Goal: Task Accomplishment & Management: Manage account settings

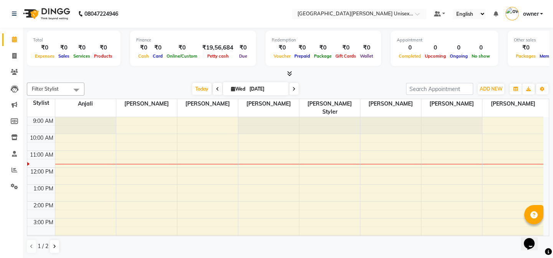
click at [253, 88] on input "[DATE]" at bounding box center [266, 89] width 38 height 12
select select "9"
select select "2025"
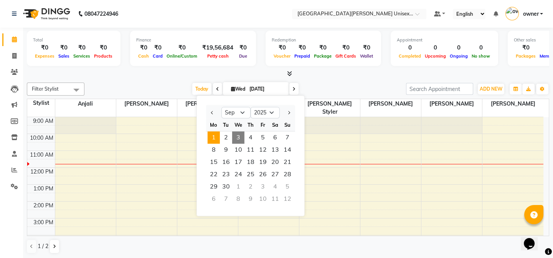
click at [214, 137] on span "1" at bounding box center [213, 137] width 12 height 12
type input "[DATE]"
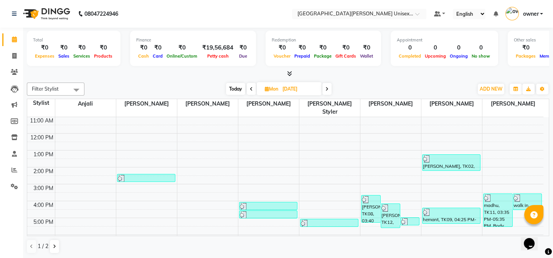
scroll to position [75, 0]
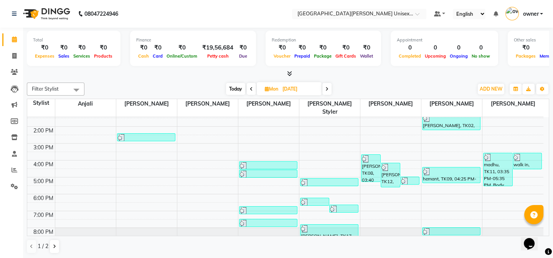
click at [333, 145] on div "9:00 AM 10:00 AM 11:00 AM 12:00 PM 1:00 PM 2:00 PM 3:00 PM 4:00 PM 5:00 PM 6:00…" at bounding box center [285, 143] width 516 height 202
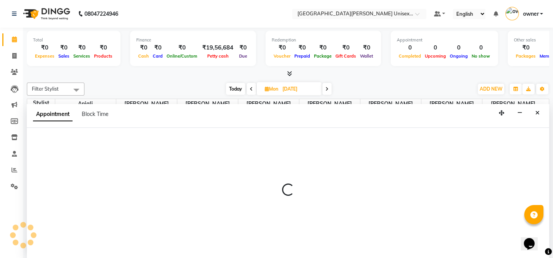
select select "61129"
select select "930"
select select "tentative"
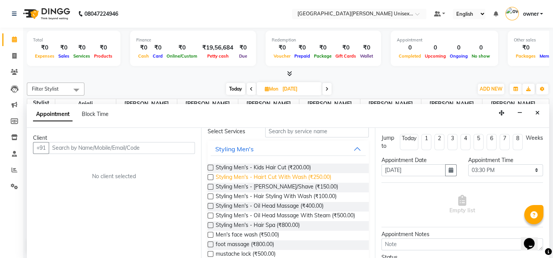
scroll to position [0, 0]
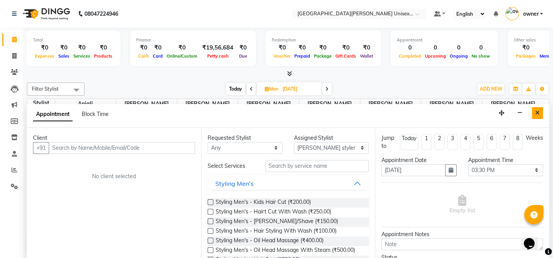
click at [538, 112] on icon "Close" at bounding box center [537, 112] width 4 height 5
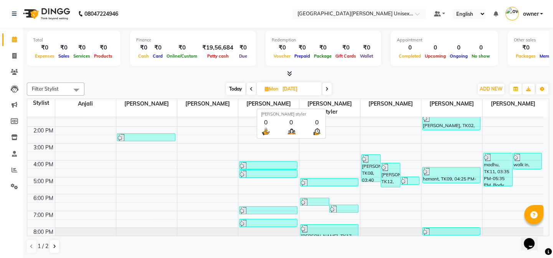
click at [341, 104] on span "[PERSON_NAME] styler" at bounding box center [329, 108] width 61 height 18
click at [47, 246] on span "1 / 2" at bounding box center [43, 246] width 11 height 8
click at [54, 245] on icon at bounding box center [54, 246] width 3 height 5
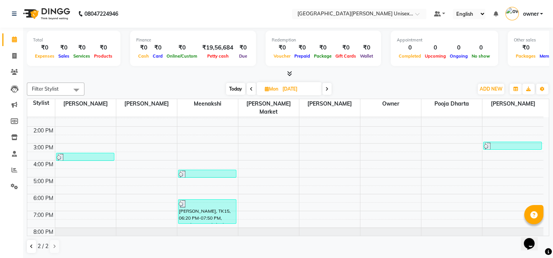
click at [253, 88] on span at bounding box center [251, 89] width 9 height 12
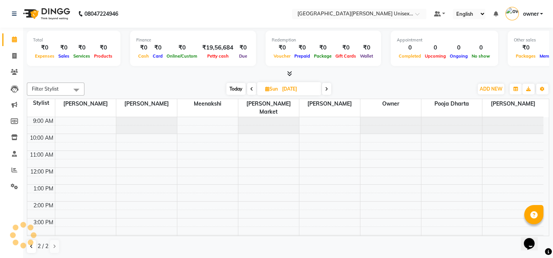
scroll to position [34, 0]
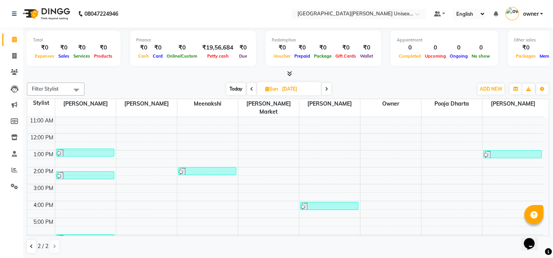
click at [251, 88] on icon at bounding box center [251, 89] width 3 height 5
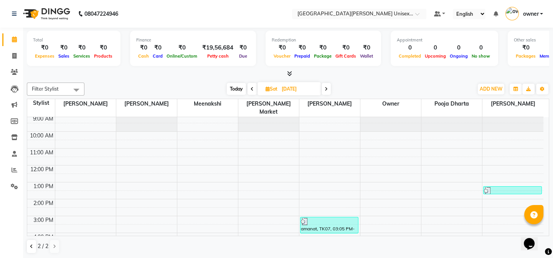
scroll to position [0, 0]
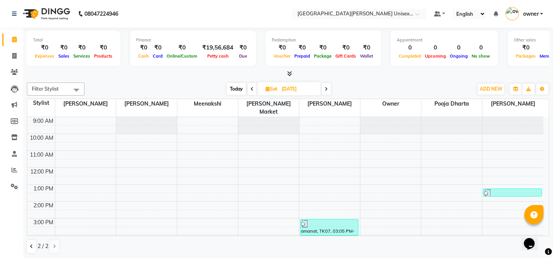
click at [324, 86] on span at bounding box center [325, 89] width 9 height 12
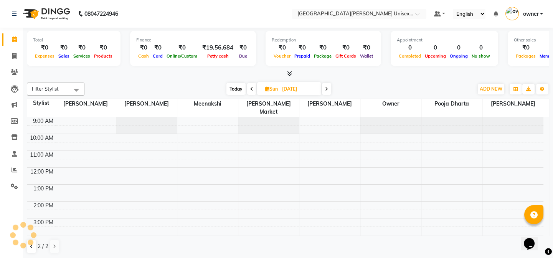
scroll to position [34, 0]
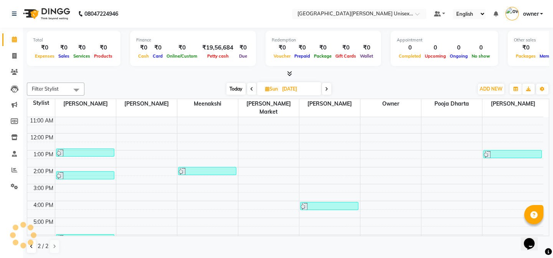
click at [324, 86] on span at bounding box center [326, 89] width 9 height 12
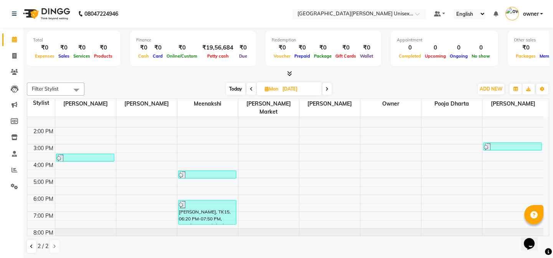
scroll to position [75, 0]
click at [250, 87] on icon at bounding box center [251, 89] width 3 height 5
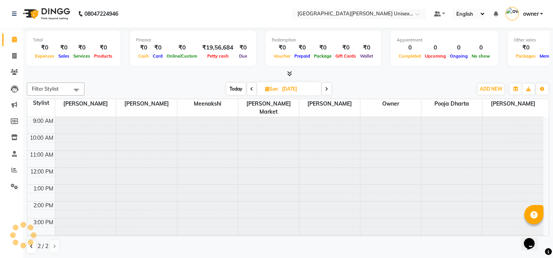
scroll to position [34, 0]
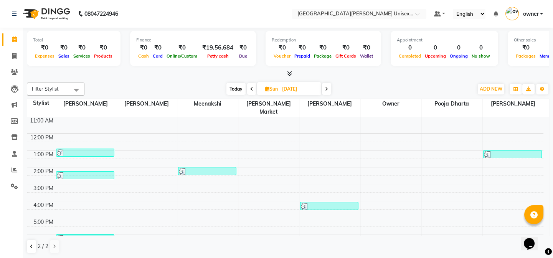
click at [329, 87] on span at bounding box center [326, 89] width 9 height 12
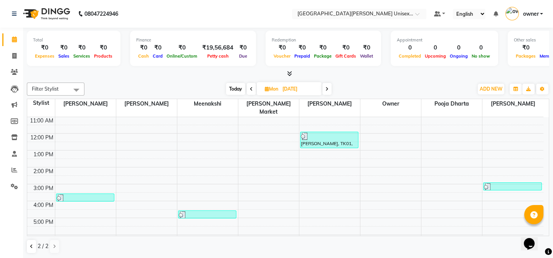
click at [328, 87] on icon at bounding box center [326, 89] width 3 height 5
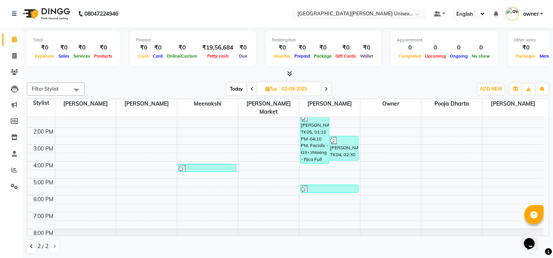
scroll to position [75, 0]
click at [30, 244] on icon at bounding box center [31, 246] width 3 height 5
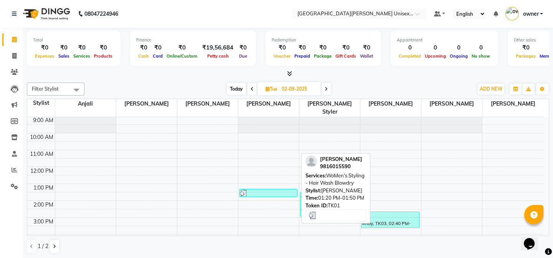
scroll to position [0, 0]
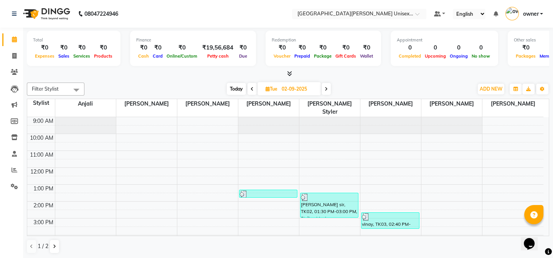
click at [253, 85] on span at bounding box center [251, 89] width 9 height 12
type input "[DATE]"
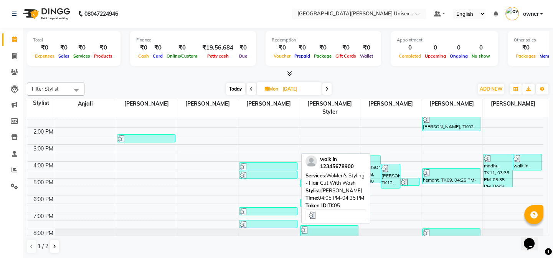
scroll to position [75, 0]
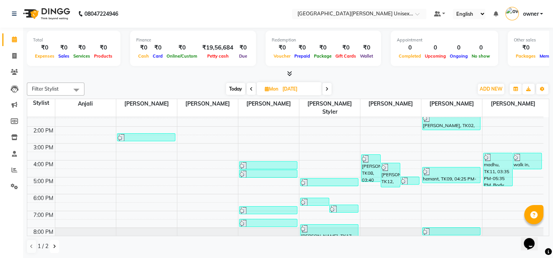
click at [54, 245] on icon at bounding box center [54, 246] width 3 height 5
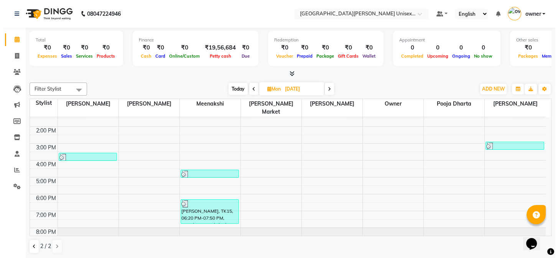
scroll to position [0, 0]
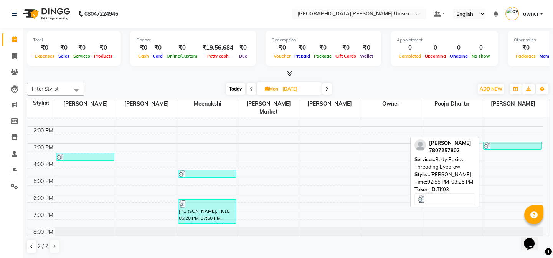
click at [515, 142] on div at bounding box center [512, 146] width 57 height 8
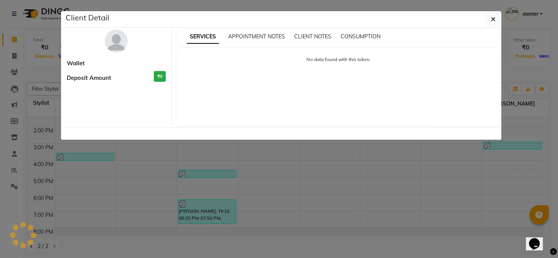
select select "3"
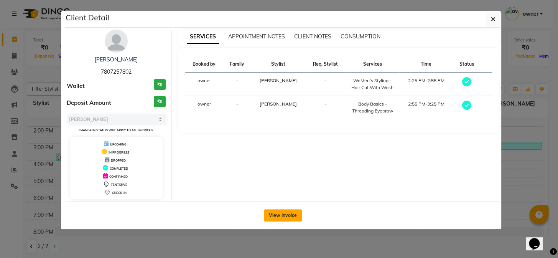
click at [290, 212] on button "View Invoice" at bounding box center [283, 215] width 38 height 12
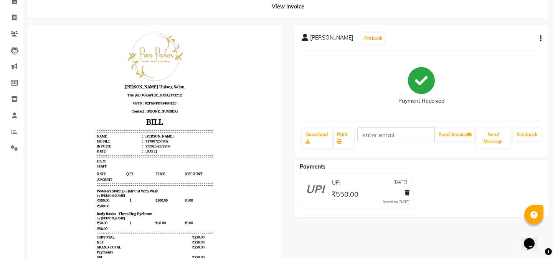
scroll to position [95, 0]
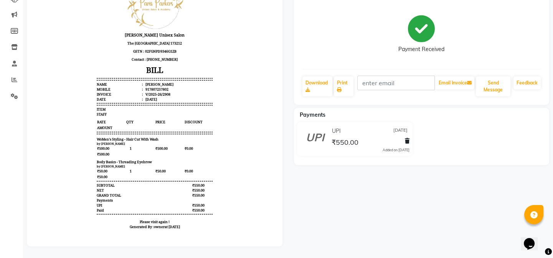
drag, startPoint x: 557, startPoint y: 0, endPoint x: 314, endPoint y: 50, distance: 248.2
click at [314, 50] on div "Payment Received" at bounding box center [421, 34] width 240 height 58
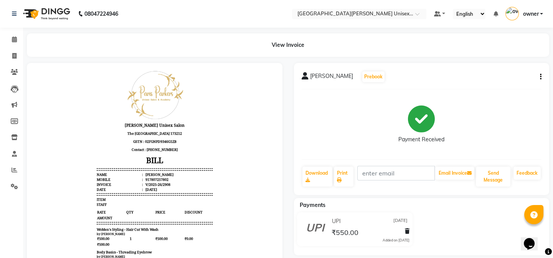
click at [540, 77] on icon "button" at bounding box center [541, 77] width 2 height 0
click at [498, 85] on div "Edit Invoice" at bounding box center [501, 86] width 53 height 10
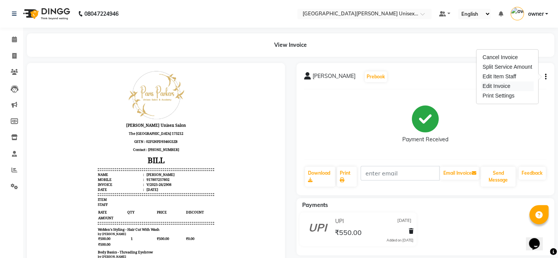
select select "service"
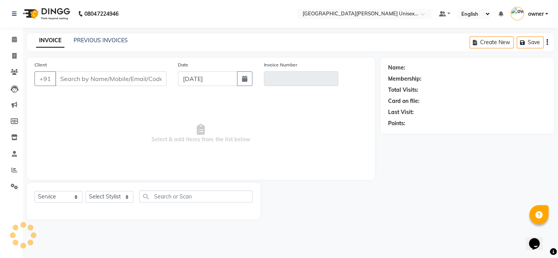
type input "7807257802"
type input "V/2025-26/2908"
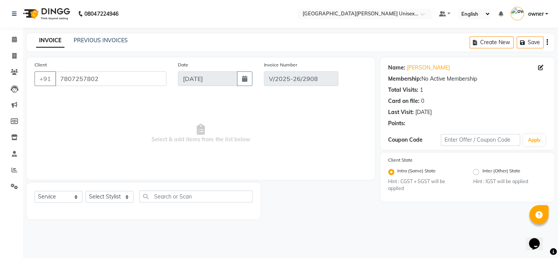
type input "[DATE]"
select select "select"
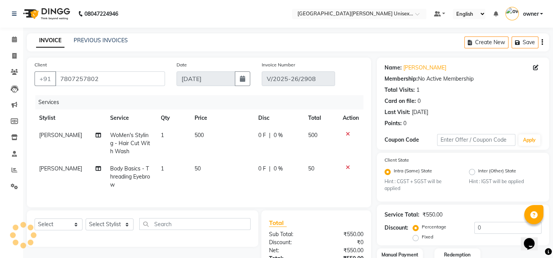
click at [545, 42] on div "Create New Save" at bounding box center [506, 42] width 85 height 18
click at [540, 42] on div "Create New Save" at bounding box center [506, 42] width 85 height 18
click at [542, 42] on icon "button" at bounding box center [542, 42] width 2 height 0
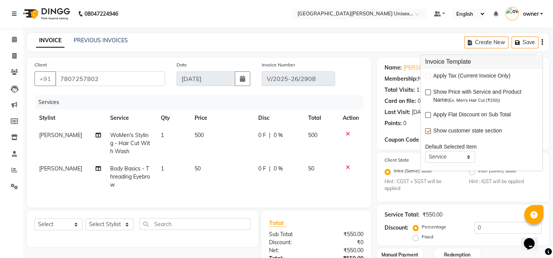
click at [426, 46] on div "INVOICE PREVIOUS INVOICES Create New Save" at bounding box center [288, 42] width 522 height 18
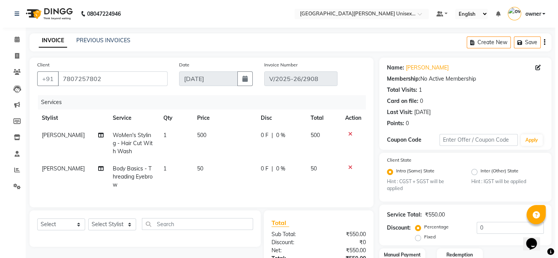
scroll to position [87, 0]
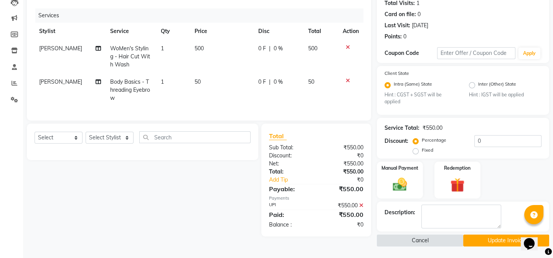
click at [428, 242] on button "Cancel" at bounding box center [420, 240] width 86 height 12
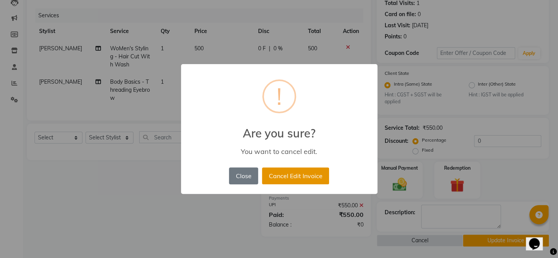
click at [293, 172] on button "Cancel Edit Invoice" at bounding box center [295, 175] width 67 height 17
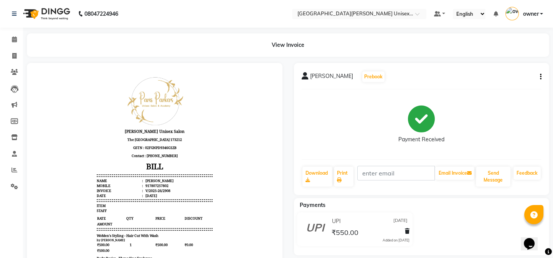
click at [542, 78] on div "ARVIN Prebook Payment Received Download Print Email Invoice Send Message Feedba…" at bounding box center [421, 129] width 255 height 132
click at [541, 77] on icon "button" at bounding box center [541, 77] width 2 height 0
click at [505, 76] on div "Edit Item Staff" at bounding box center [501, 77] width 53 height 10
select select "58734"
select select "63843"
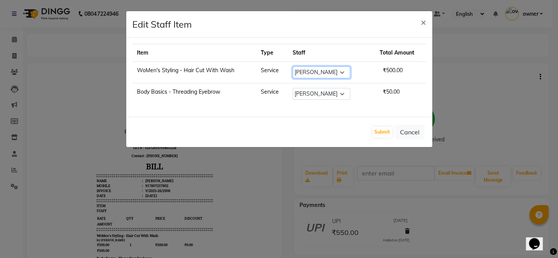
click at [339, 68] on select "Select anjali [PERSON_NAME] [PERSON_NAME] styler [PERSON_NAME] [PERSON_NAME] [P…" at bounding box center [322, 72] width 58 height 12
select select "58723"
click at [297, 66] on select "Select anjali [PERSON_NAME] [PERSON_NAME] styler [PERSON_NAME] [PERSON_NAME] [P…" at bounding box center [322, 72] width 58 height 12
click at [382, 132] on button "Submit" at bounding box center [382, 132] width 20 height 11
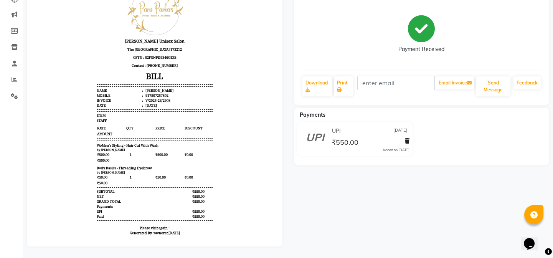
select select "service"
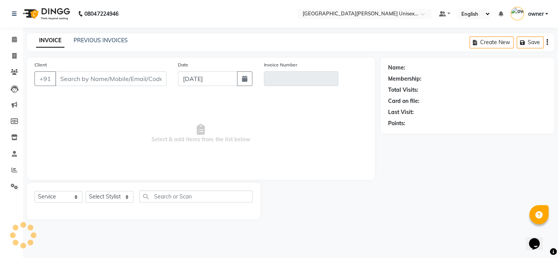
type input "7807257802"
type input "V/2025-26/2908"
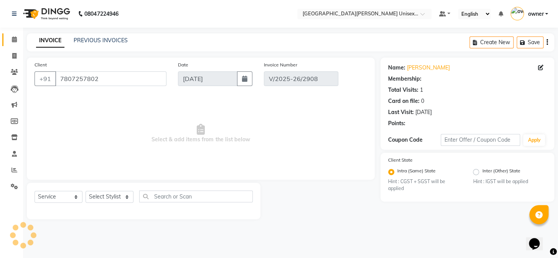
type input "[DATE]"
select select "select"
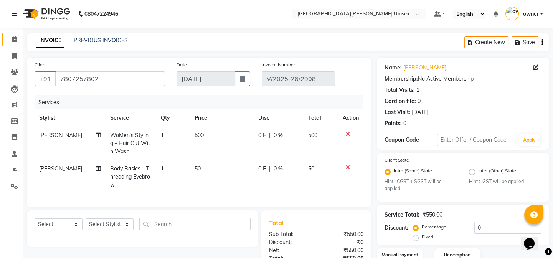
click at [14, 38] on icon at bounding box center [14, 39] width 5 height 6
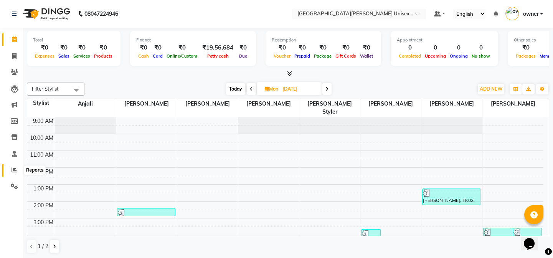
click at [12, 170] on icon at bounding box center [15, 170] width 6 height 6
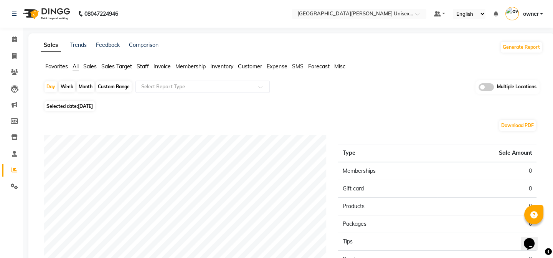
click at [78, 105] on span "Selected date: 03-09-2025" at bounding box center [69, 106] width 50 height 10
select select "9"
select select "2025"
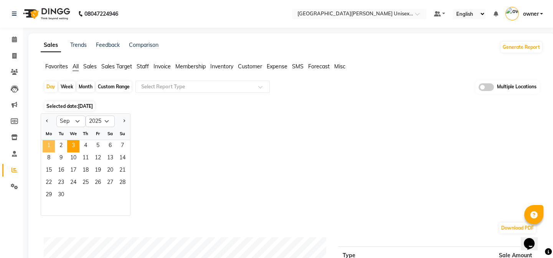
click at [48, 146] on span "1" at bounding box center [49, 146] width 12 height 12
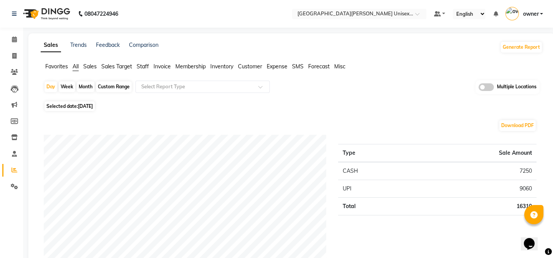
click at [144, 66] on span "Staff" at bounding box center [143, 66] width 12 height 7
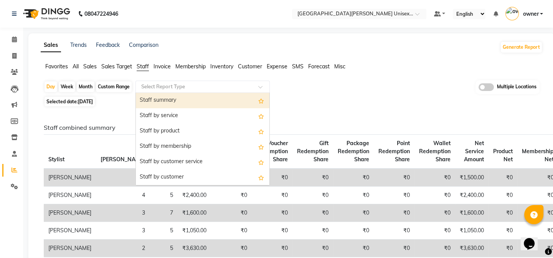
click at [154, 88] on input "text" at bounding box center [195, 87] width 110 height 8
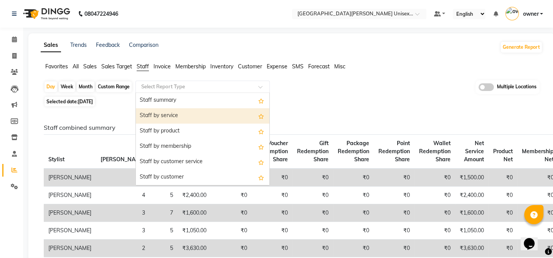
click at [165, 116] on div "Staff by service" at bounding box center [202, 115] width 133 height 15
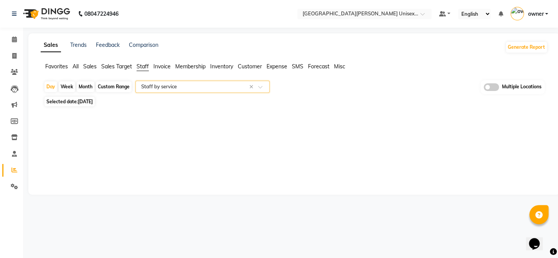
select select "full_report"
select select "csv"
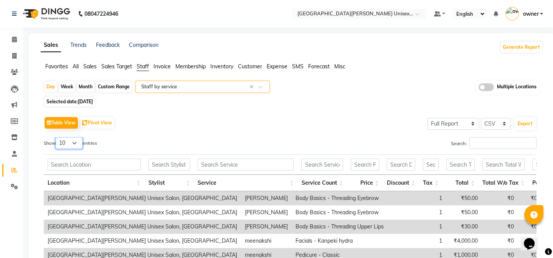
click at [73, 140] on select "10 25 50 100" at bounding box center [69, 143] width 27 height 12
select select "100"
click at [57, 137] on select "10 25 50 100" at bounding box center [69, 143] width 27 height 12
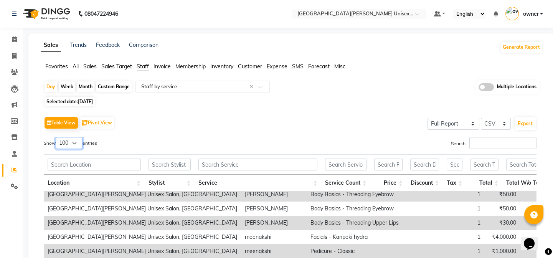
drag, startPoint x: 74, startPoint y: 141, endPoint x: 70, endPoint y: 147, distance: 6.7
click at [74, 141] on select "10 25 50 100" at bounding box center [69, 143] width 27 height 12
click at [73, 187] on th "Location" at bounding box center [94, 182] width 101 height 16
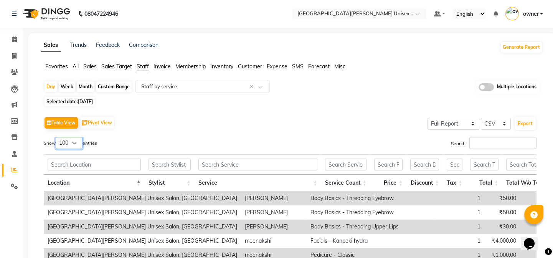
click at [65, 144] on select "10 25 50 100" at bounding box center [69, 143] width 27 height 12
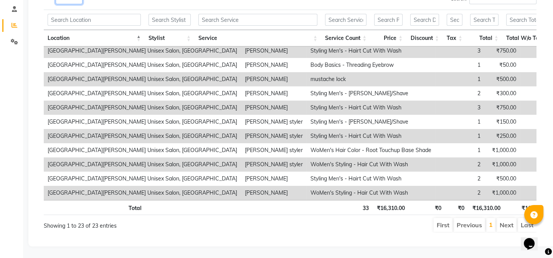
scroll to position [178, 0]
click at [168, 15] on input "text" at bounding box center [169, 20] width 42 height 12
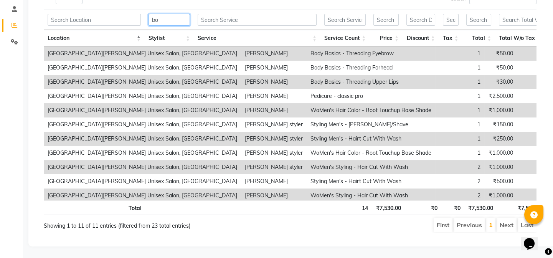
scroll to position [58, 0]
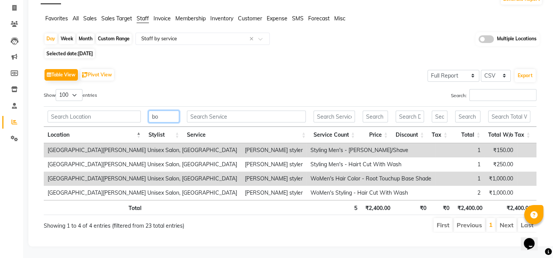
type input "bo"
drag, startPoint x: 168, startPoint y: 15, endPoint x: 291, endPoint y: 51, distance: 128.3
click at [308, 49] on div "Day Week Month Custom Range Select Report Type × Staff by service × Multiple Lo…" at bounding box center [292, 135] width 502 height 206
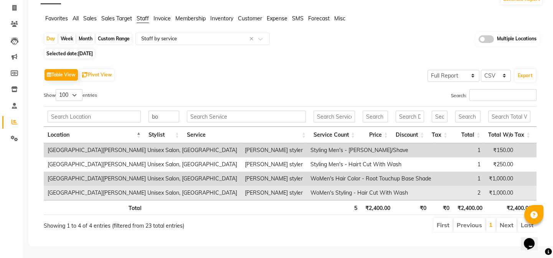
click at [306, 186] on td "WoMen's Styling - Hair Cut With Wash" at bounding box center [370, 193] width 128 height 14
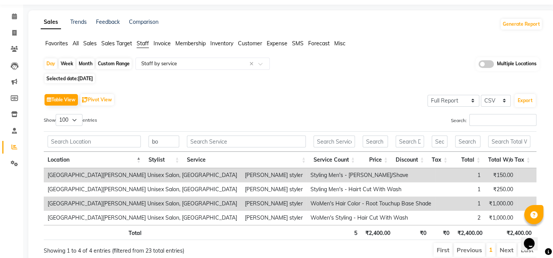
scroll to position [0, 0]
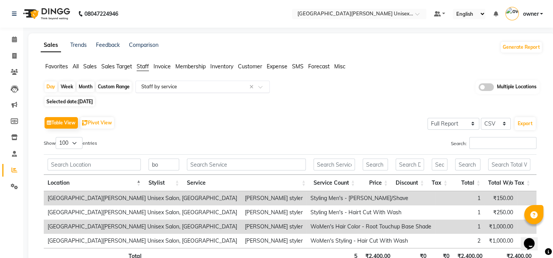
click at [187, 84] on input "text" at bounding box center [195, 87] width 110 height 8
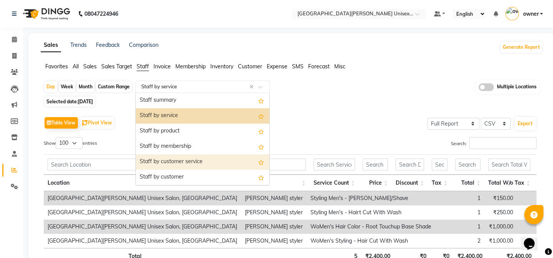
click at [184, 163] on div "Staff by customer service" at bounding box center [202, 161] width 133 height 15
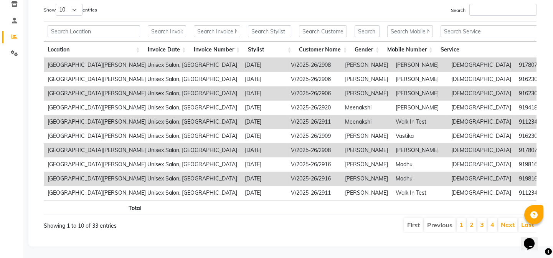
scroll to position [38, 0]
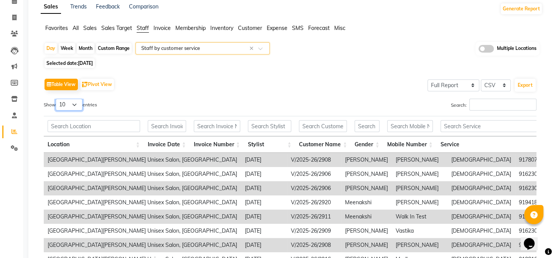
click at [66, 105] on select "10 25 50 100" at bounding box center [69, 105] width 27 height 12
select select "100"
click at [57, 99] on select "10 25 50 100" at bounding box center [69, 105] width 27 height 12
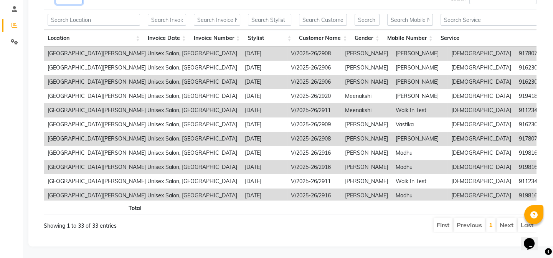
scroll to position [0, 0]
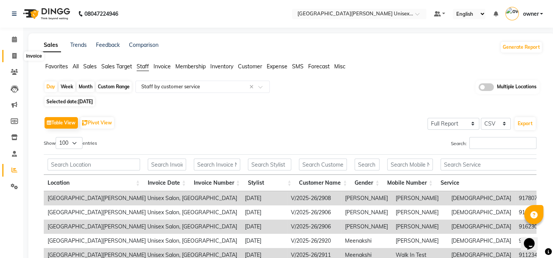
click at [17, 54] on span at bounding box center [14, 56] width 13 height 9
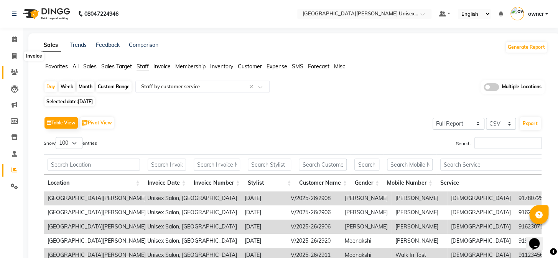
select select "service"
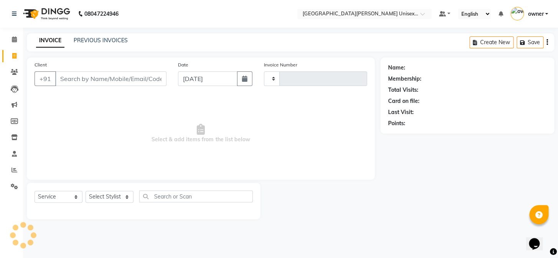
type input "2931"
select select "7055"
click at [15, 154] on icon at bounding box center [14, 154] width 5 height 6
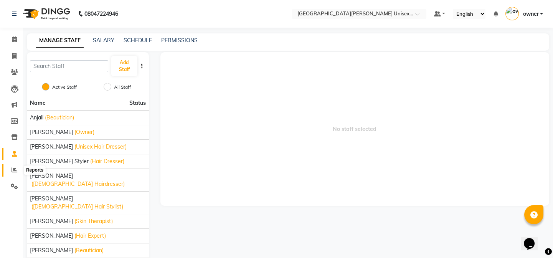
click at [15, 173] on span at bounding box center [14, 170] width 13 height 9
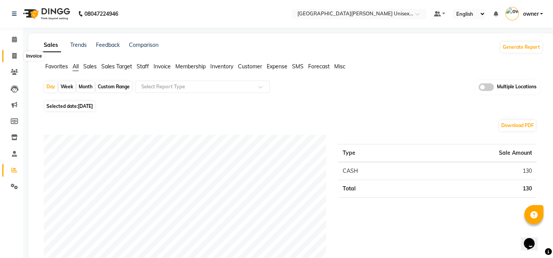
click at [17, 57] on span at bounding box center [14, 56] width 13 height 9
select select "service"
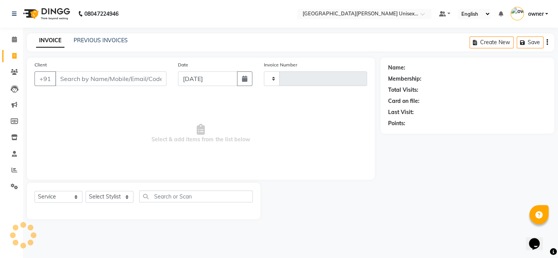
type input "2931"
select select "7055"
click at [106, 42] on link "PREVIOUS INVOICES" at bounding box center [101, 40] width 54 height 7
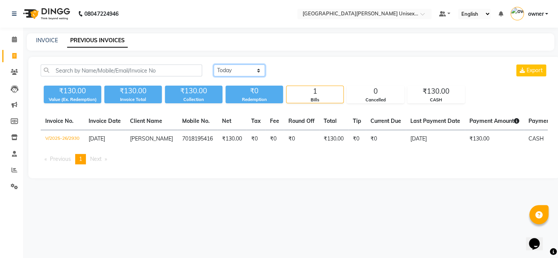
click at [235, 69] on select "Today Yesterday Custom Range" at bounding box center [239, 70] width 51 height 12
select select "range"
click at [214, 64] on select "Today Yesterday Custom Range" at bounding box center [239, 70] width 51 height 12
click at [299, 73] on input "[DATE]" at bounding box center [302, 70] width 54 height 11
select select "9"
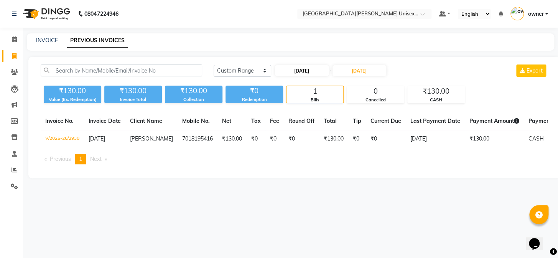
select select "2025"
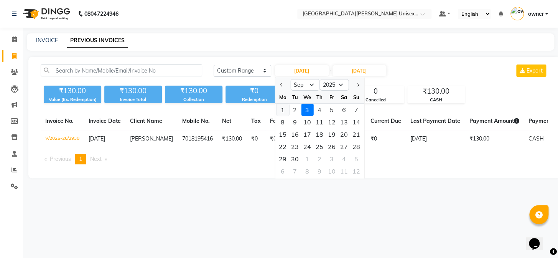
click at [283, 109] on div "1" at bounding box center [282, 110] width 12 height 12
type input "[DATE]"
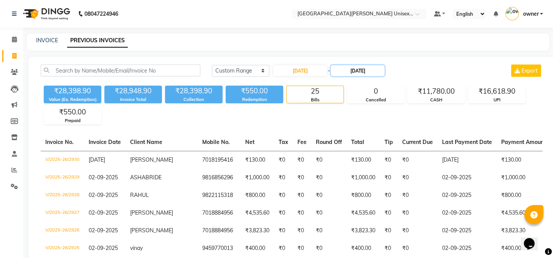
click at [345, 73] on input "[DATE]" at bounding box center [358, 70] width 54 height 11
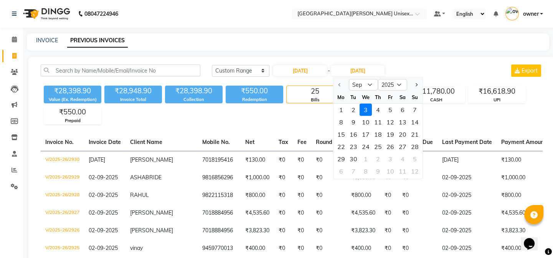
click at [366, 112] on div "3" at bounding box center [365, 110] width 12 height 12
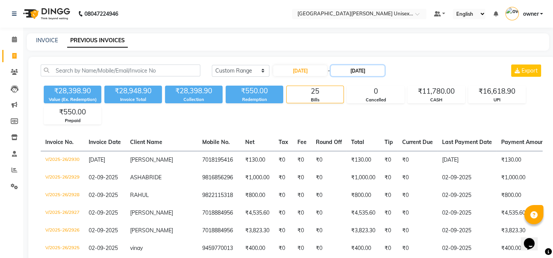
click at [353, 70] on input "[DATE]" at bounding box center [358, 70] width 54 height 11
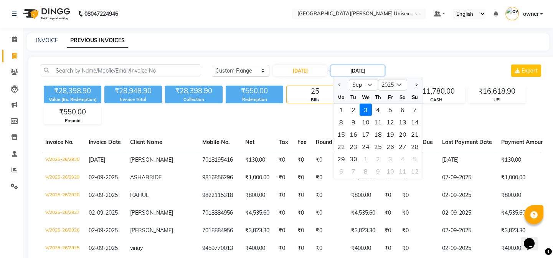
click at [352, 71] on input "[DATE]" at bounding box center [358, 70] width 54 height 11
click at [342, 108] on div "1" at bounding box center [341, 110] width 12 height 12
type input "[DATE]"
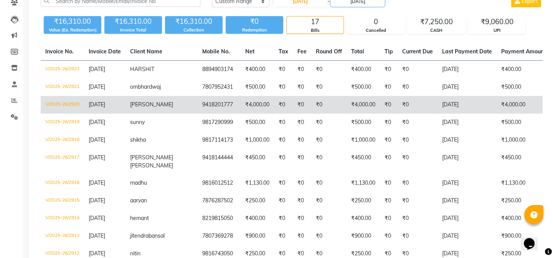
scroll to position [139, 0]
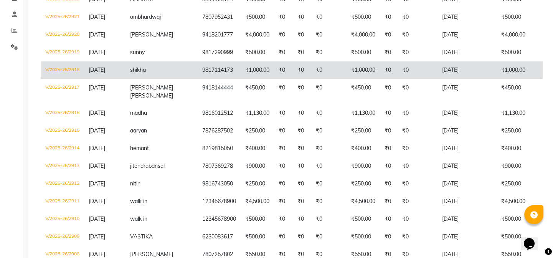
click at [293, 79] on td "₹0" at bounding box center [302, 70] width 18 height 18
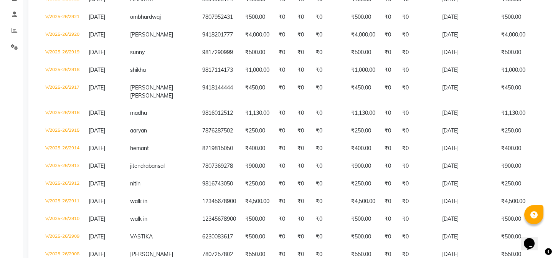
scroll to position [0, 0]
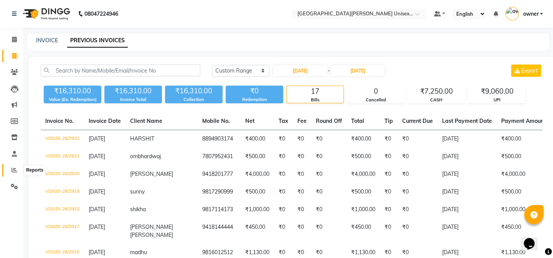
click at [13, 169] on icon at bounding box center [15, 170] width 6 height 6
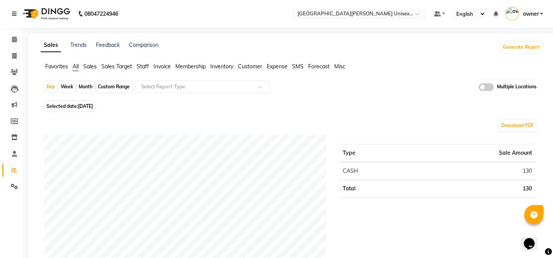
click at [73, 106] on span "Selected date: 03-09-2025" at bounding box center [69, 106] width 50 height 10
select select "9"
select select "2025"
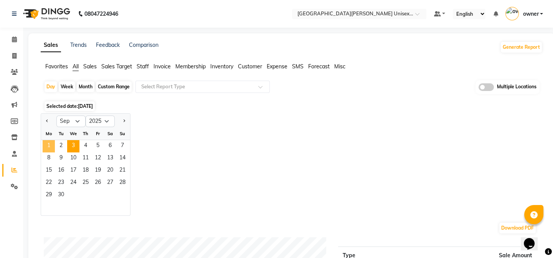
click at [50, 144] on span "1" at bounding box center [49, 146] width 12 height 12
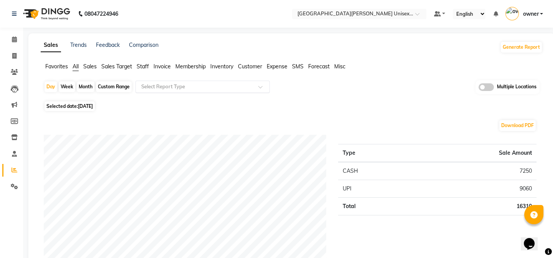
click at [165, 85] on input "text" at bounding box center [195, 87] width 110 height 8
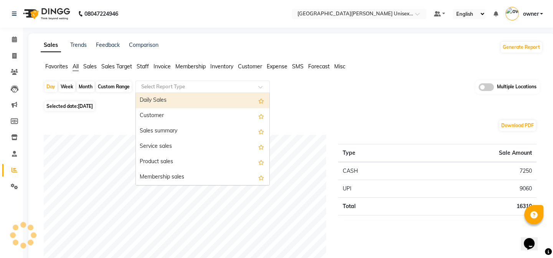
click at [186, 87] on input "text" at bounding box center [195, 87] width 110 height 8
click at [145, 66] on span "Staff" at bounding box center [143, 66] width 12 height 7
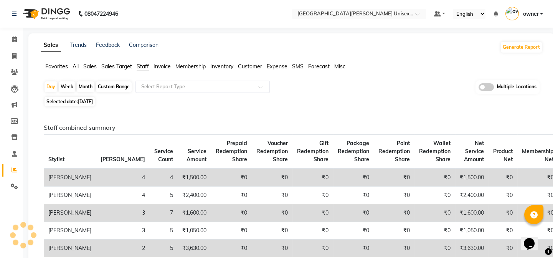
click at [146, 86] on input "text" at bounding box center [195, 87] width 110 height 8
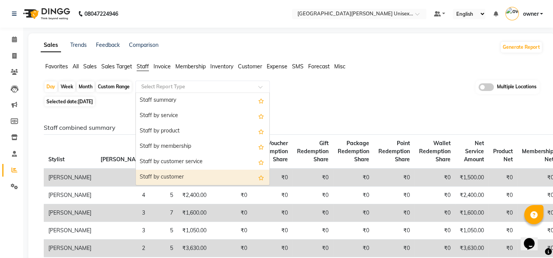
click at [164, 178] on div "Staff by customer" at bounding box center [202, 176] width 133 height 15
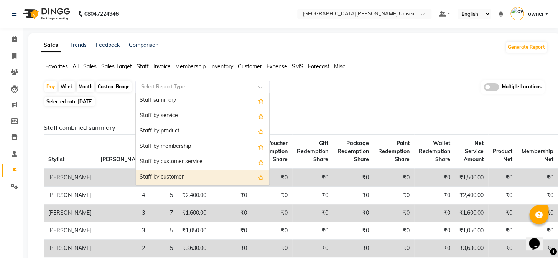
select select "full_report"
select select "csv"
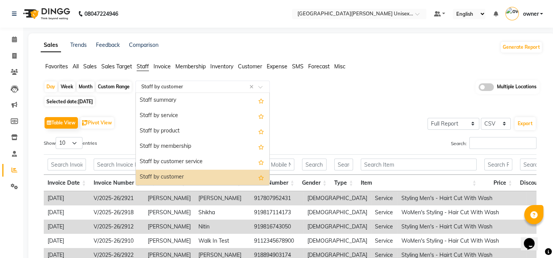
drag, startPoint x: 151, startPoint y: 87, endPoint x: 157, endPoint y: 111, distance: 25.0
click at [150, 87] on input "text" at bounding box center [195, 87] width 110 height 8
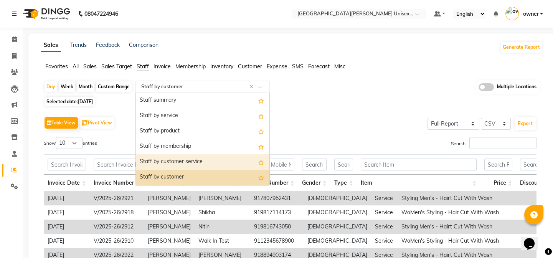
click at [168, 162] on div "Staff by customer service" at bounding box center [202, 161] width 133 height 15
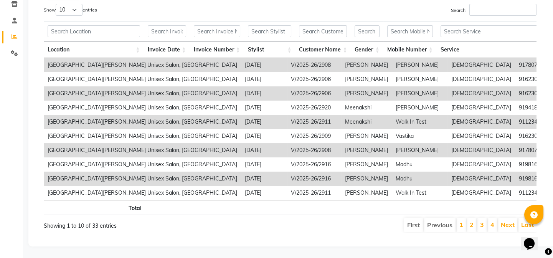
scroll to position [108, 0]
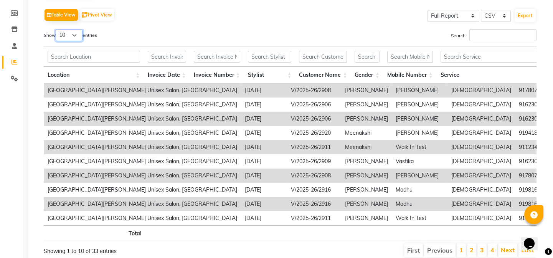
click at [80, 33] on select "10 25 50 100" at bounding box center [69, 35] width 27 height 12
select select "100"
click at [57, 29] on select "10 25 50 100" at bounding box center [69, 35] width 27 height 12
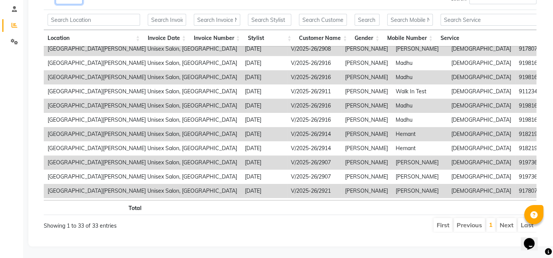
scroll to position [76, 0]
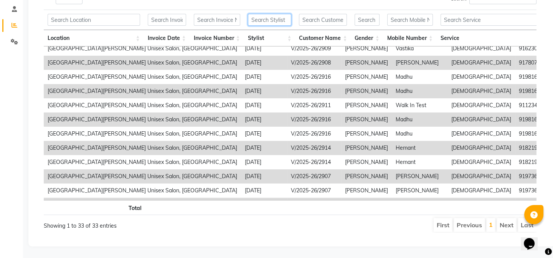
click at [263, 15] on input "text" at bounding box center [270, 20] width 44 height 12
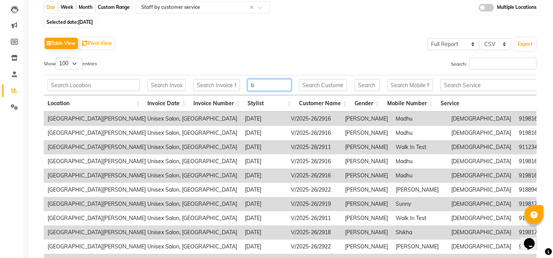
scroll to position [0, 0]
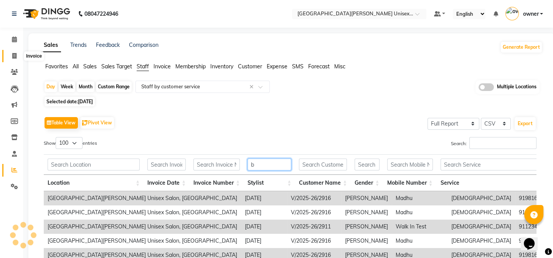
type input "b"
click at [11, 58] on span at bounding box center [14, 56] width 13 height 9
select select "service"
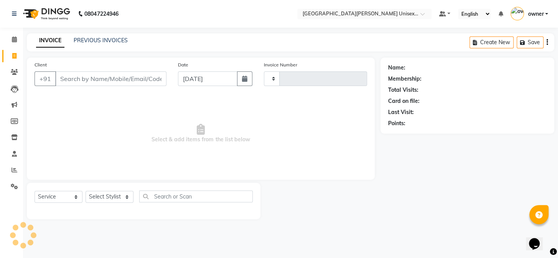
type input "2931"
select select "7055"
click at [101, 40] on link "PREVIOUS INVOICES" at bounding box center [101, 40] width 54 height 7
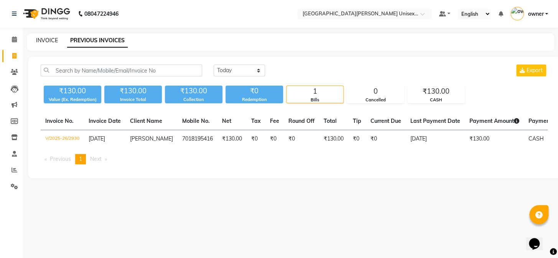
click at [49, 40] on link "INVOICE" at bounding box center [47, 40] width 22 height 7
select select "service"
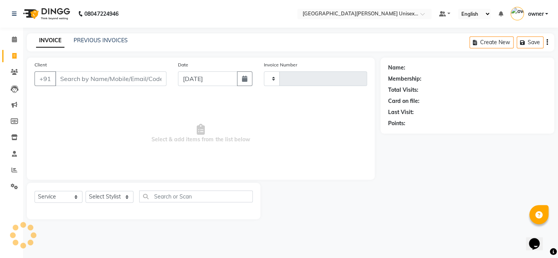
type input "2931"
select select "7055"
click at [16, 40] on icon at bounding box center [14, 39] width 5 height 6
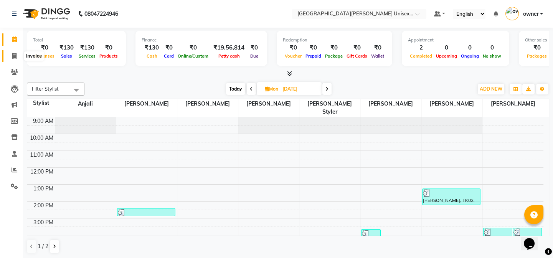
click at [15, 57] on icon at bounding box center [14, 56] width 4 height 6
select select "service"
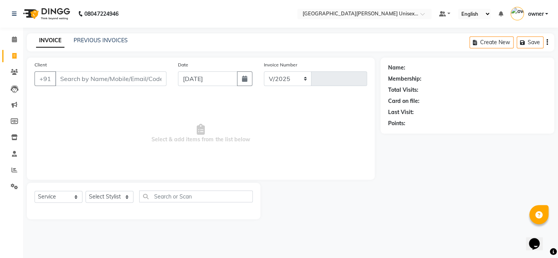
select select "7055"
type input "2931"
click at [98, 43] on link "PREVIOUS INVOICES" at bounding box center [101, 40] width 54 height 7
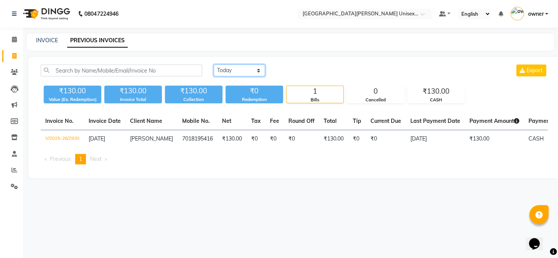
click at [233, 68] on select "Today Yesterday Custom Range" at bounding box center [239, 70] width 51 height 12
select select "range"
click at [214, 64] on select "Today Yesterday Custom Range" at bounding box center [239, 70] width 51 height 12
click at [285, 73] on input "[DATE]" at bounding box center [302, 70] width 54 height 11
select select "9"
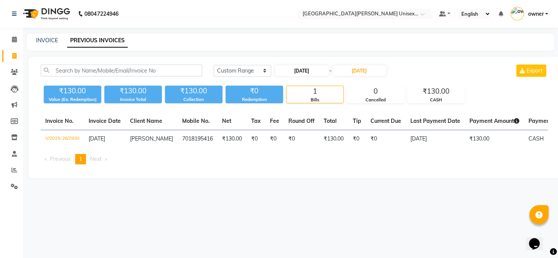
select select "2025"
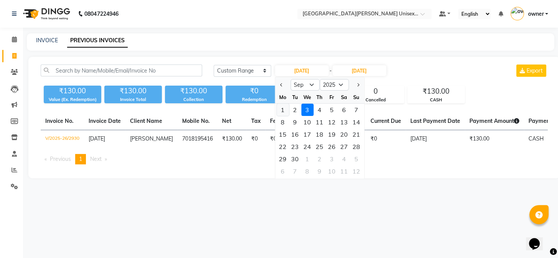
click at [280, 107] on div "1" at bounding box center [282, 110] width 12 height 12
type input "[DATE]"
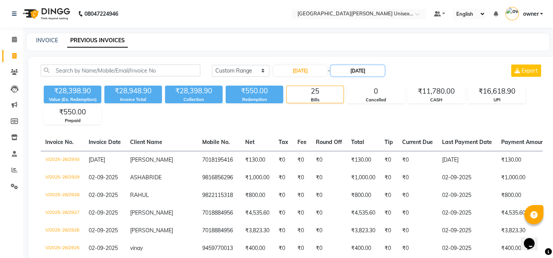
click at [356, 69] on input "[DATE]" at bounding box center [358, 70] width 54 height 11
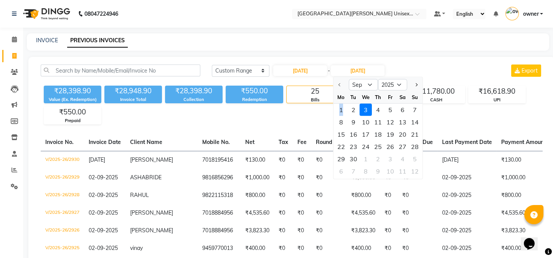
click at [340, 108] on div "1" at bounding box center [341, 110] width 12 height 12
type input "[DATE]"
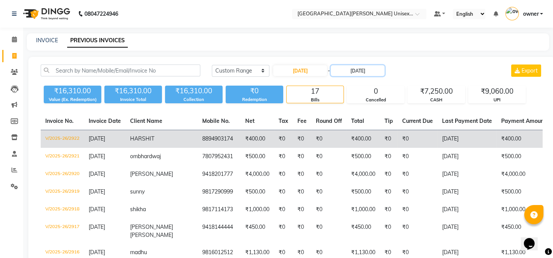
scroll to position [139, 0]
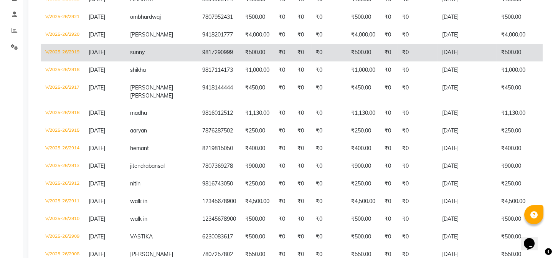
click at [240, 61] on td "₹500.00" at bounding box center [256, 53] width 33 height 18
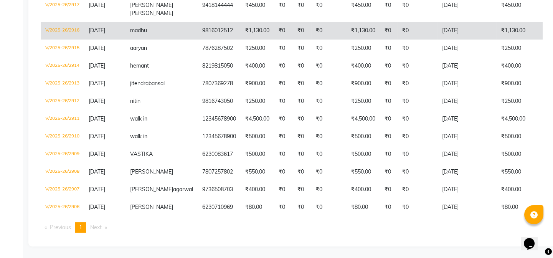
scroll to position [154, 0]
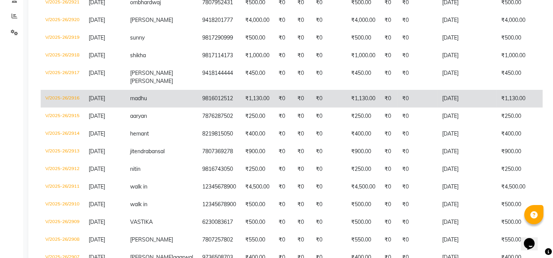
click at [240, 107] on td "₹1,130.00" at bounding box center [256, 99] width 33 height 18
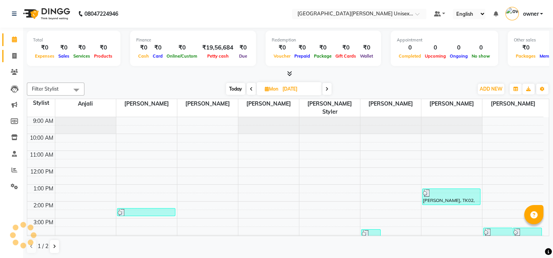
click at [14, 58] on icon at bounding box center [14, 56] width 4 height 6
select select "service"
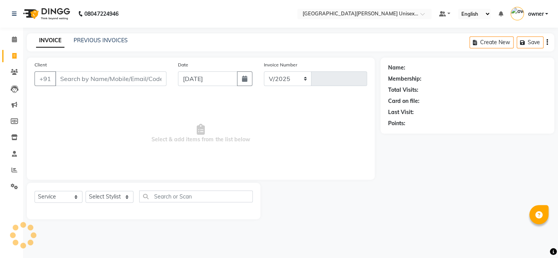
select select "7055"
type input "2930"
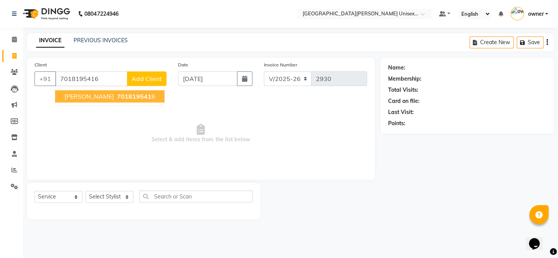
type input "7018195416"
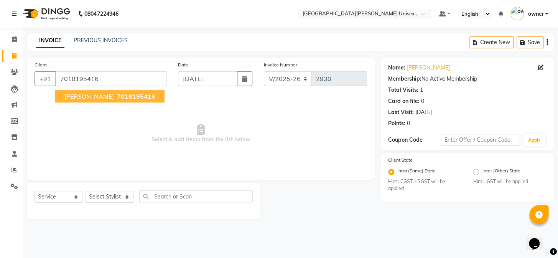
click at [117, 95] on span "701819541" at bounding box center [134, 96] width 35 height 8
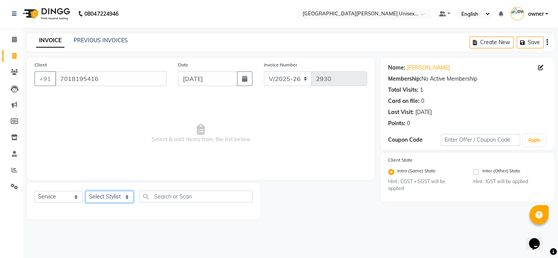
click at [114, 199] on select "Select Stylist anjali ashish talwar bhanu Bobby styler gurpreet owan HARMAN SIN…" at bounding box center [110, 197] width 48 height 12
select select "58737"
click at [86, 191] on select "Select Stylist anjali ashish talwar bhanu Bobby styler gurpreet owan HARMAN SIN…" at bounding box center [110, 197] width 48 height 12
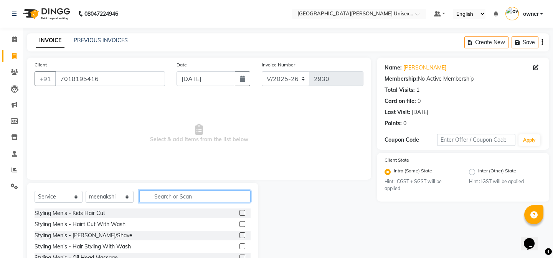
click at [154, 194] on input "text" at bounding box center [194, 196] width 111 height 12
type input "thre"
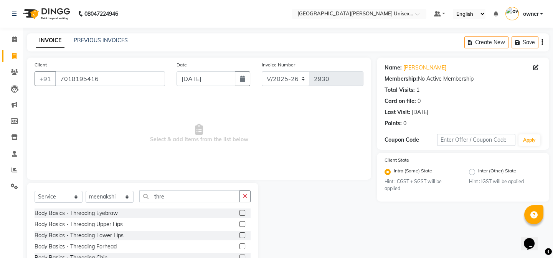
click at [239, 211] on label at bounding box center [242, 213] width 6 height 6
click at [239, 211] on input "checkbox" at bounding box center [241, 213] width 5 height 5
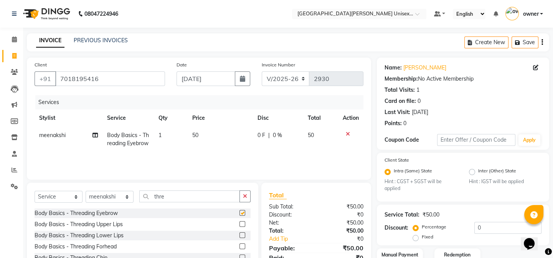
checkbox input "false"
click at [112, 199] on select "Select Stylist anjali ashish talwar bhanu Bobby styler gurpreet owan HARMAN SIN…" at bounding box center [110, 197] width 48 height 12
select select "63843"
click at [86, 191] on select "Select Stylist anjali ashish talwar bhanu Bobby styler gurpreet owan HARMAN SIN…" at bounding box center [110, 197] width 48 height 12
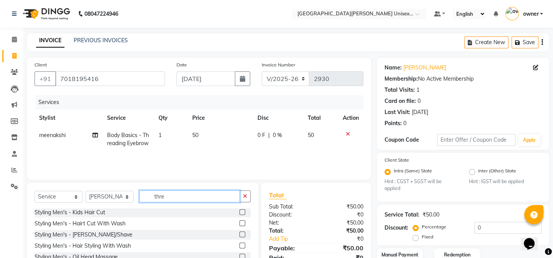
click at [156, 194] on input "thre" at bounding box center [189, 196] width 100 height 12
click at [174, 200] on input "thre" at bounding box center [189, 196] width 100 height 12
type input "thre"
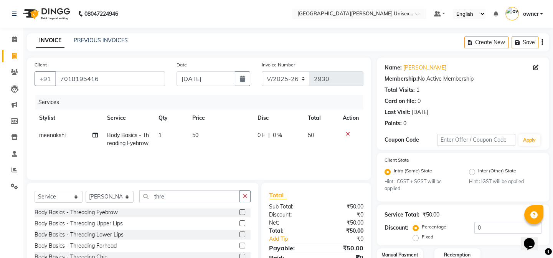
click at [239, 211] on label at bounding box center [242, 212] width 6 height 6
click at [239, 211] on input "checkbox" at bounding box center [241, 212] width 5 height 5
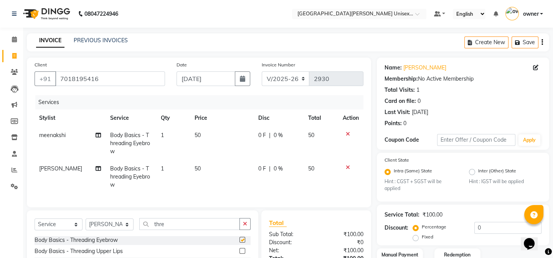
checkbox input "false"
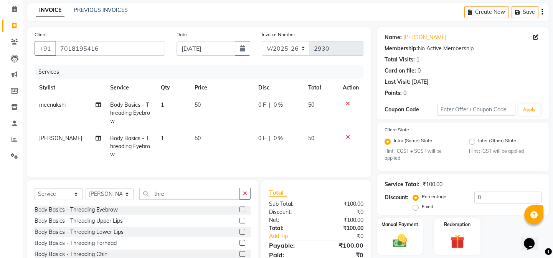
scroll to position [69, 0]
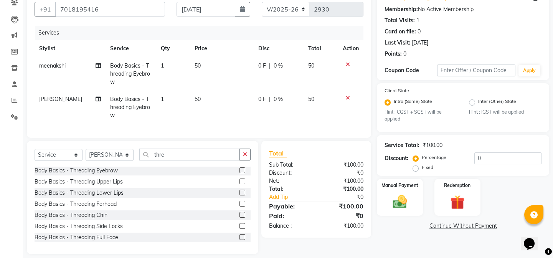
click at [239, 184] on label at bounding box center [242, 181] width 6 height 6
click at [239, 184] on input "checkbox" at bounding box center [241, 181] width 5 height 5
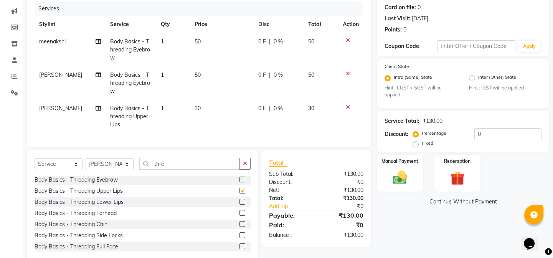
checkbox input "false"
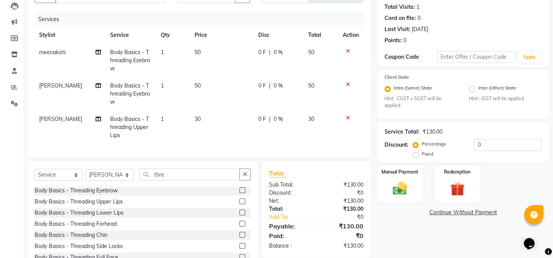
scroll to position [116, 0]
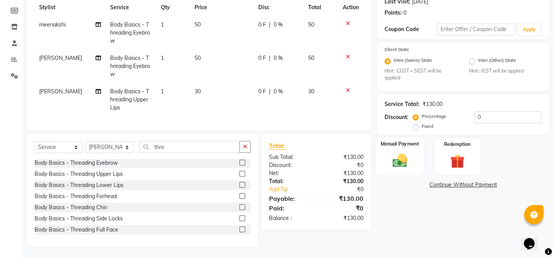
click at [406, 152] on img at bounding box center [400, 160] width 24 height 17
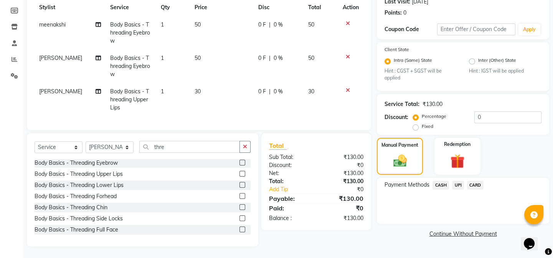
click at [442, 181] on span "CASH" at bounding box center [440, 185] width 16 height 9
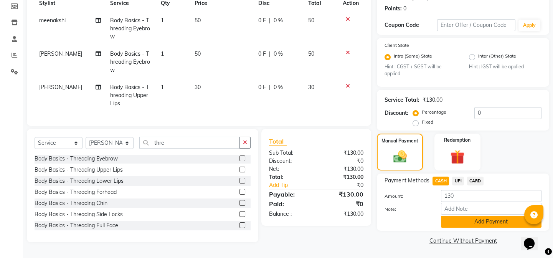
click at [455, 221] on button "Add Payment" at bounding box center [491, 221] width 100 height 12
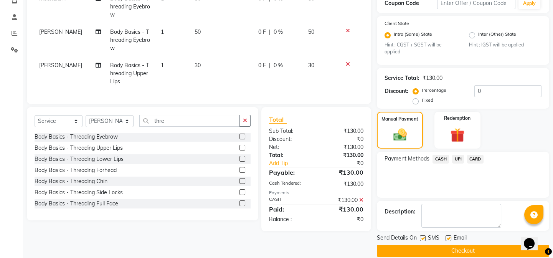
scroll to position [147, 0]
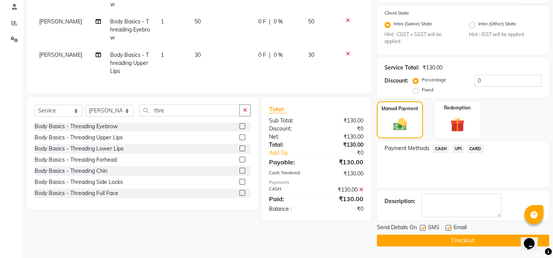
click at [445, 238] on button "Checkout" at bounding box center [463, 240] width 172 height 12
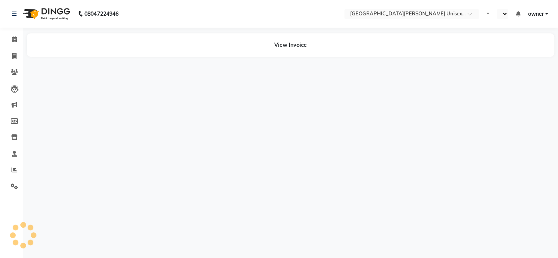
select select "en"
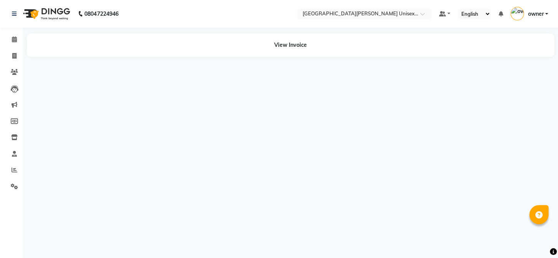
select select "en"
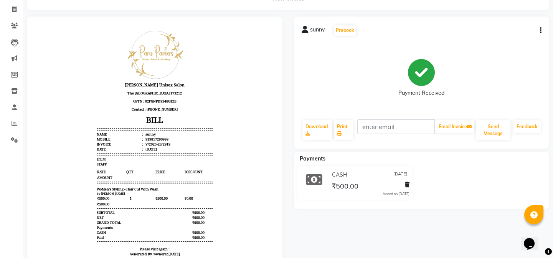
scroll to position [69, 0]
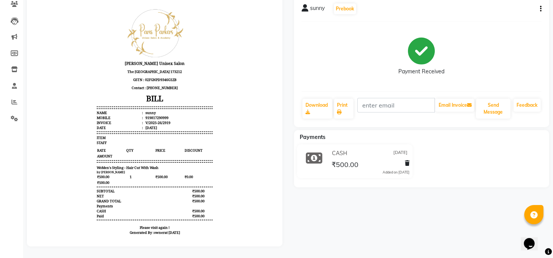
click at [540, 9] on icon "button" at bounding box center [541, 9] width 2 height 0
click at [507, 8] on div "Edit Item Staff" at bounding box center [501, 9] width 53 height 10
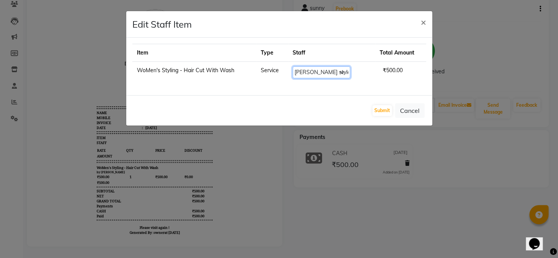
click at [337, 69] on select "Select anjali [PERSON_NAME] [PERSON_NAME] styler [PERSON_NAME] [PERSON_NAME] [P…" at bounding box center [322, 72] width 58 height 12
select select "82058"
click at [297, 66] on select "Select anjali [PERSON_NAME] [PERSON_NAME] styler [PERSON_NAME] [PERSON_NAME] [P…" at bounding box center [322, 72] width 58 height 12
click at [382, 109] on button "Submit" at bounding box center [382, 110] width 20 height 11
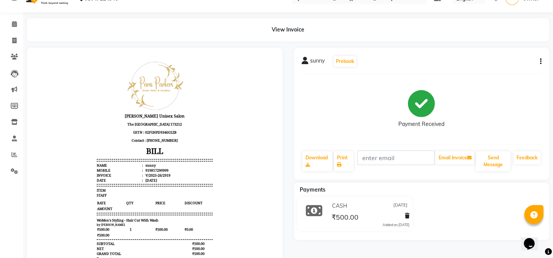
scroll to position [0, 0]
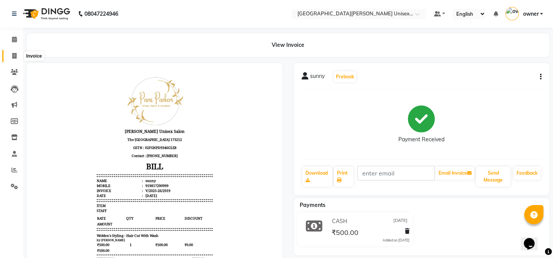
click at [13, 52] on span at bounding box center [14, 56] width 13 height 9
select select "service"
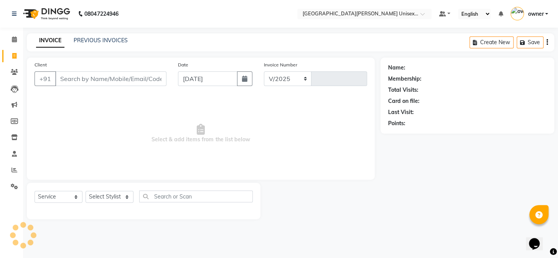
select select "7055"
type input "2931"
click at [103, 43] on link "PREVIOUS INVOICES" at bounding box center [101, 40] width 54 height 7
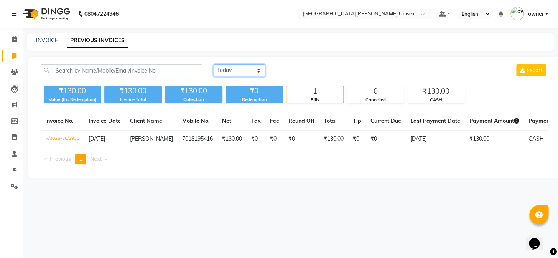
click at [230, 68] on select "Today Yesterday Custom Range" at bounding box center [239, 70] width 51 height 12
select select "range"
click at [214, 64] on select "Today Yesterday Custom Range" at bounding box center [239, 70] width 51 height 12
click at [296, 74] on input "[DATE]" at bounding box center [302, 70] width 54 height 11
select select "9"
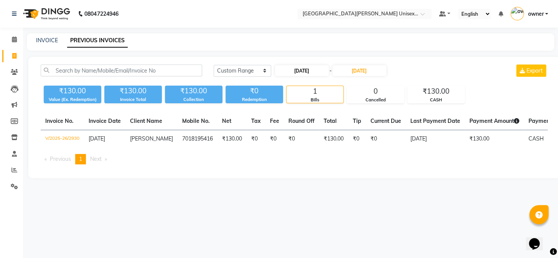
select select "2025"
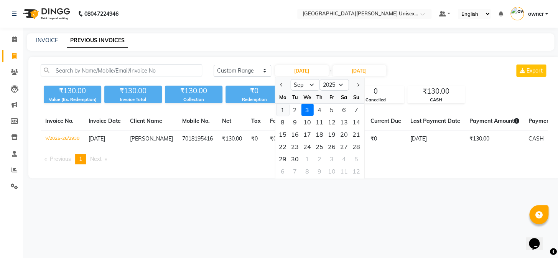
click at [280, 105] on div "1" at bounding box center [282, 110] width 12 height 12
type input "[DATE]"
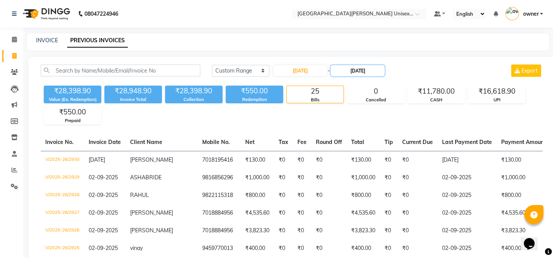
click at [345, 72] on input "[DATE]" at bounding box center [358, 70] width 54 height 11
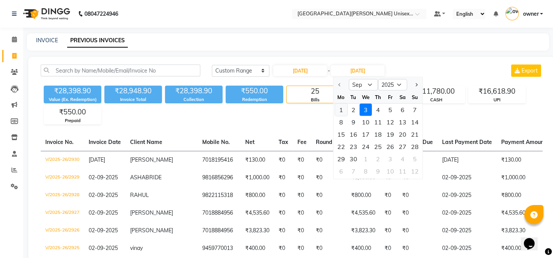
click at [337, 107] on div "1" at bounding box center [341, 110] width 12 height 12
type input "[DATE]"
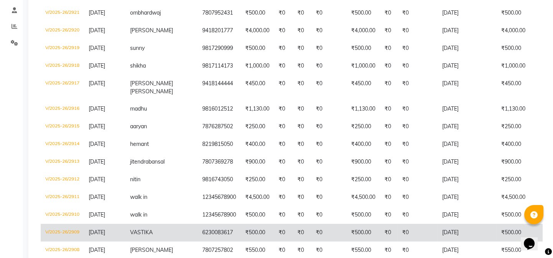
scroll to position [119, 0]
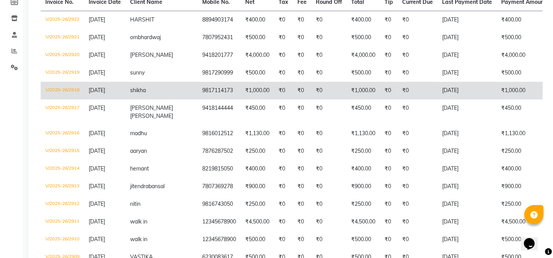
click at [274, 99] on td "₹0" at bounding box center [283, 91] width 19 height 18
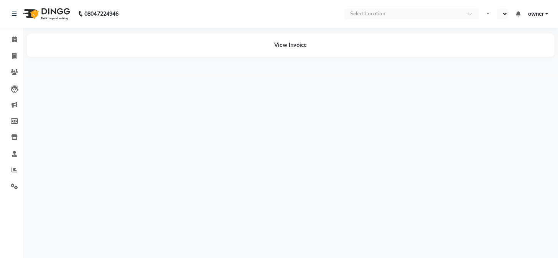
select select "en"
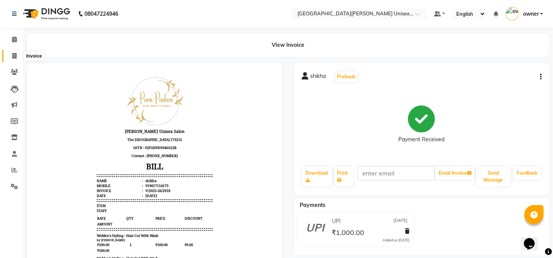
click at [11, 53] on span at bounding box center [14, 56] width 13 height 9
select select "service"
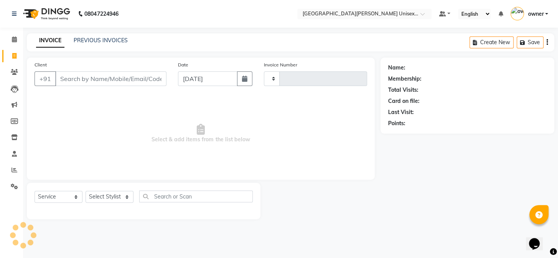
type input "2931"
select select "7055"
click at [18, 40] on span at bounding box center [14, 39] width 13 height 9
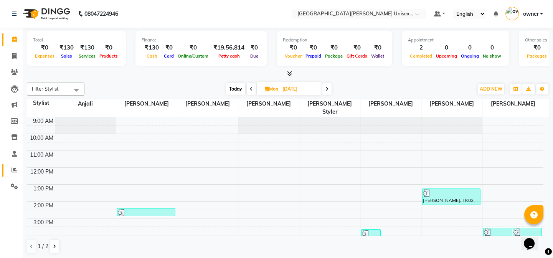
click at [12, 172] on icon at bounding box center [15, 170] width 6 height 6
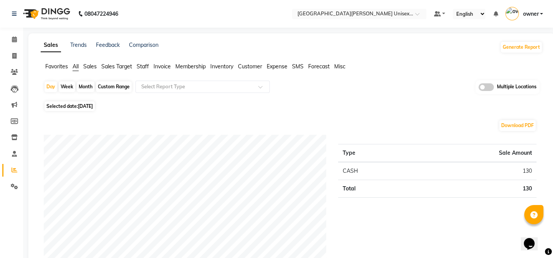
click at [81, 105] on span "[DATE]" at bounding box center [85, 106] width 15 height 6
select select "9"
select select "2025"
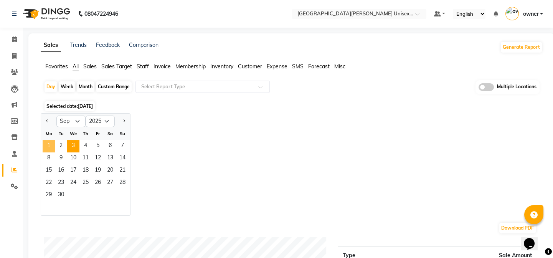
click at [50, 145] on span "1" at bounding box center [49, 146] width 12 height 12
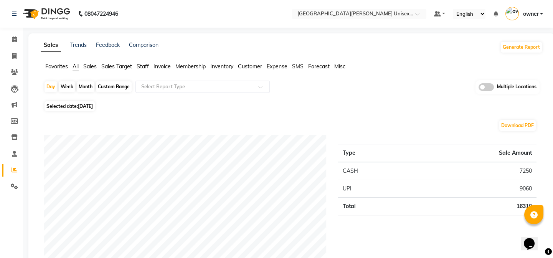
click at [146, 69] on span "Staff" at bounding box center [143, 66] width 12 height 7
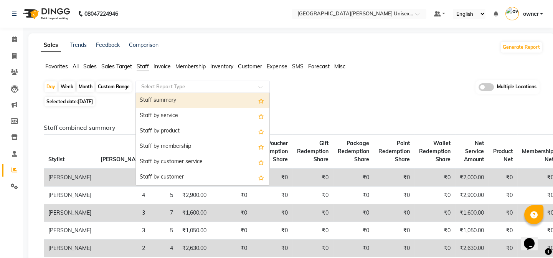
click at [158, 86] on input "text" at bounding box center [195, 87] width 110 height 8
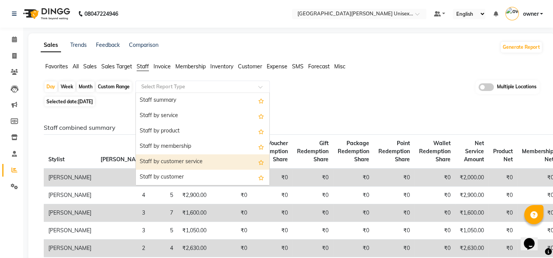
click at [203, 158] on div "Staff by customer service" at bounding box center [202, 161] width 133 height 15
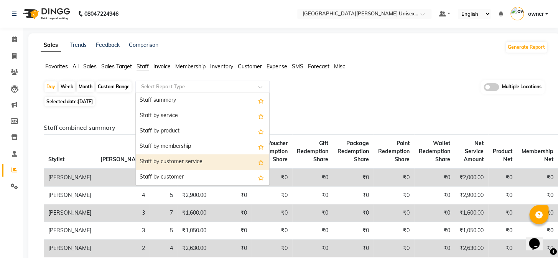
select select "full_report"
select select "csv"
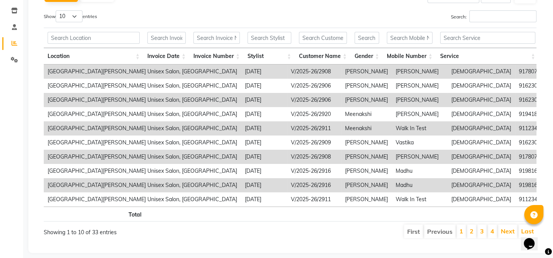
scroll to position [143, 0]
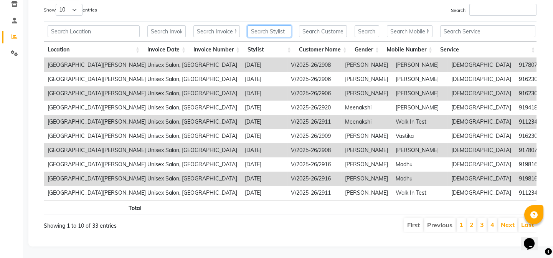
click at [265, 25] on input "text" at bounding box center [269, 31] width 44 height 12
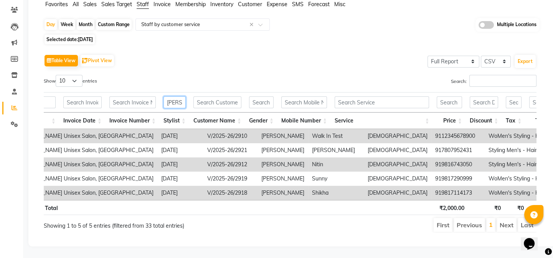
scroll to position [0, 90]
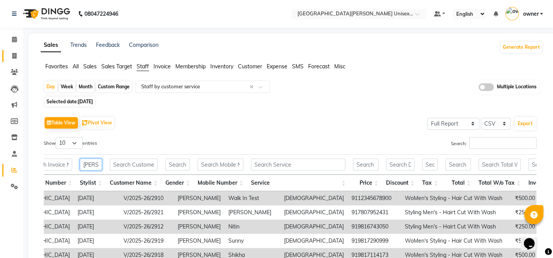
type input "[PERSON_NAME]"
click at [15, 56] on icon at bounding box center [14, 56] width 4 height 6
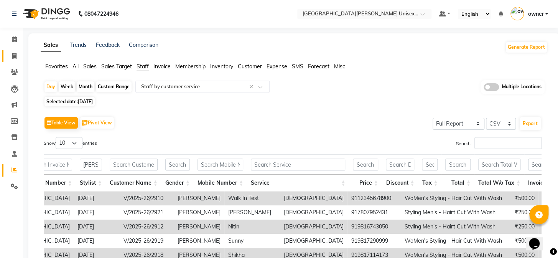
select select "service"
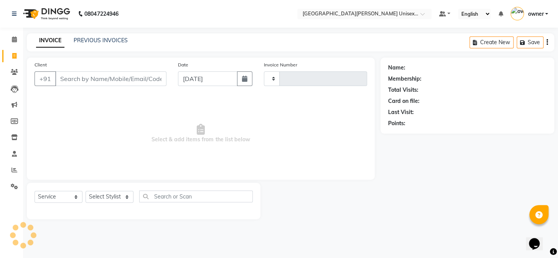
type input "2931"
select select "7055"
click at [96, 81] on input "Client" at bounding box center [110, 78] width 111 height 15
click at [11, 156] on span at bounding box center [14, 154] width 13 height 9
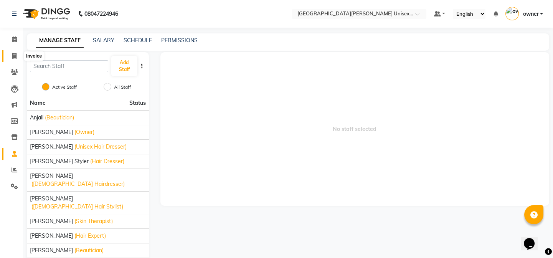
click at [13, 56] on icon at bounding box center [14, 56] width 4 height 6
select select "service"
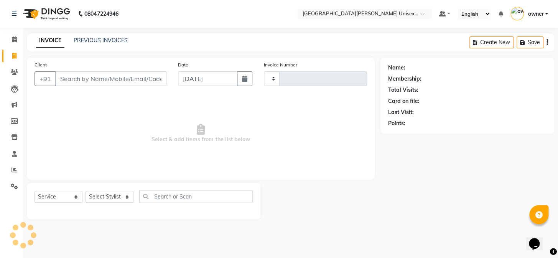
type input "2931"
select select "7055"
click at [18, 71] on icon at bounding box center [14, 72] width 7 height 6
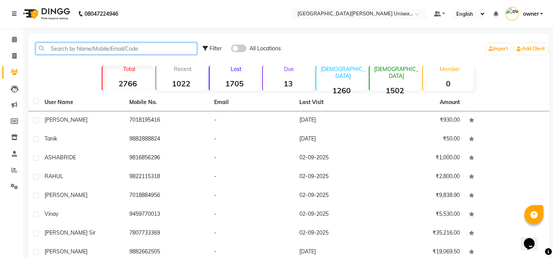
click at [81, 50] on input "text" at bounding box center [116, 49] width 161 height 12
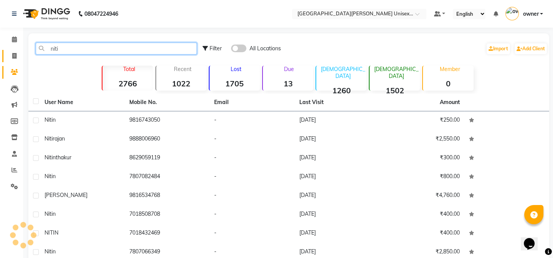
type input "niti"
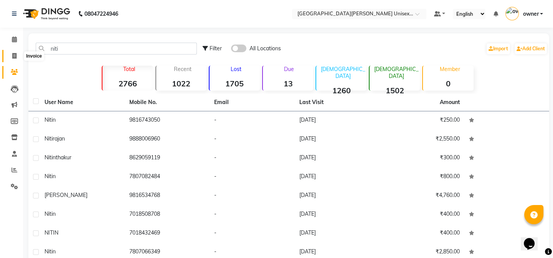
click at [14, 57] on icon at bounding box center [14, 56] width 4 height 6
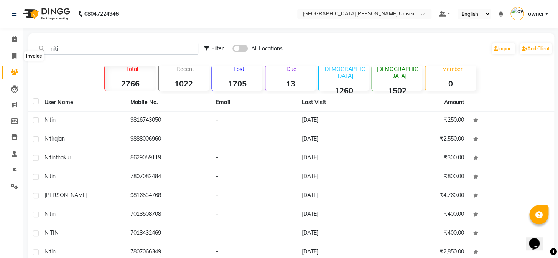
select select "service"
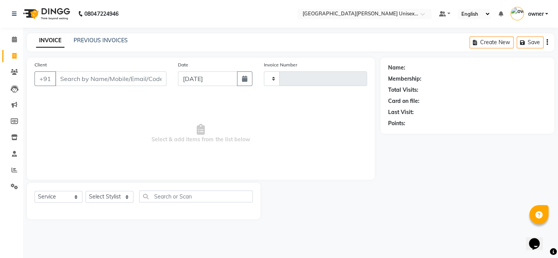
type input "2931"
select select "7055"
click at [97, 40] on link "PREVIOUS INVOICES" at bounding box center [101, 40] width 54 height 7
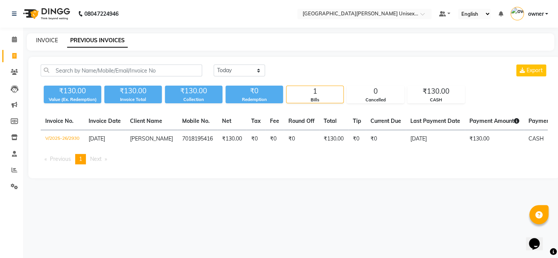
click at [51, 42] on link "INVOICE" at bounding box center [47, 40] width 22 height 7
select select "service"
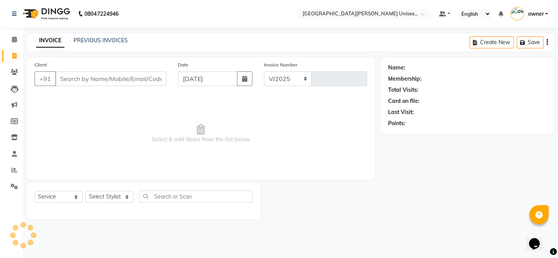
select select "7055"
type input "2931"
click at [201, 81] on input "[DATE]" at bounding box center [207, 78] width 59 height 15
select select "9"
select select "2025"
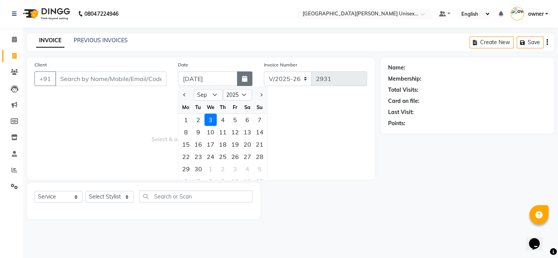
click at [246, 80] on icon "button" at bounding box center [244, 79] width 5 height 6
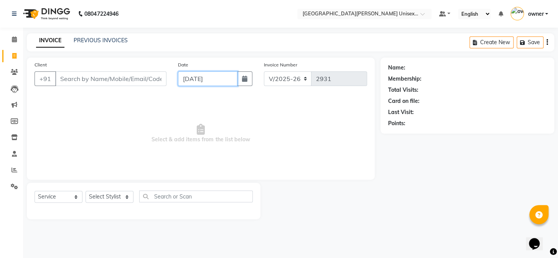
click at [212, 78] on input "[DATE]" at bounding box center [207, 78] width 59 height 15
select select "9"
select select "2025"
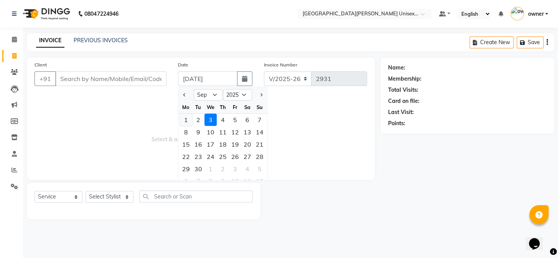
click at [184, 119] on div "1" at bounding box center [186, 120] width 12 height 12
type input "[DATE]"
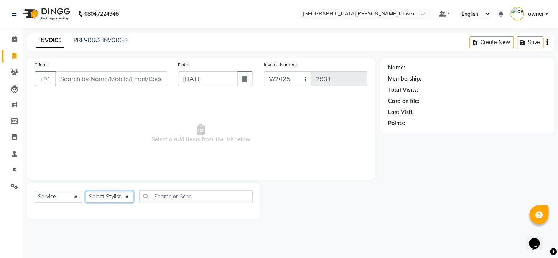
click at [112, 194] on select "Select Stylist anjali ashish talwar bhanu Bobby styler gurpreet owan HARMAN SIN…" at bounding box center [110, 197] width 48 height 12
click at [168, 106] on span "Select & add items from the list below" at bounding box center [201, 133] width 332 height 77
click at [18, 73] on span at bounding box center [14, 72] width 13 height 9
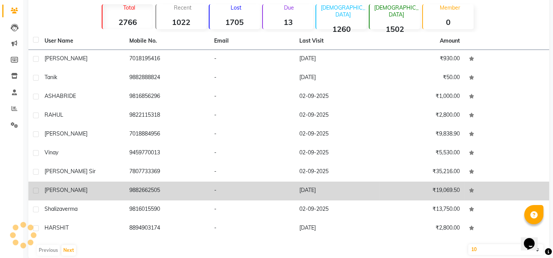
scroll to position [74, 0]
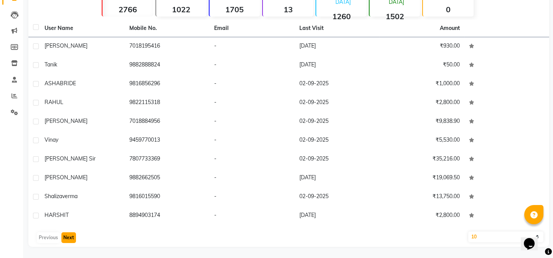
click at [70, 236] on button "Next" at bounding box center [68, 237] width 15 height 11
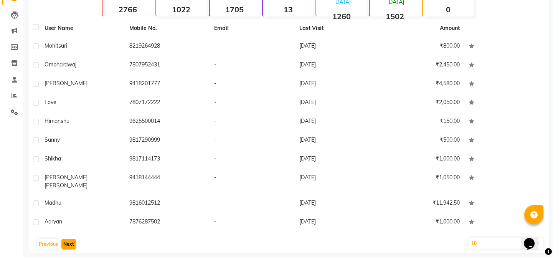
click at [67, 239] on button "Next" at bounding box center [68, 244] width 15 height 11
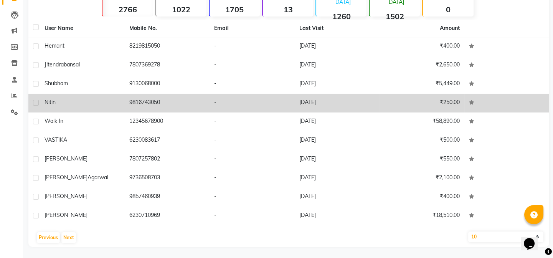
click at [178, 100] on td "9816743050" at bounding box center [167, 103] width 85 height 19
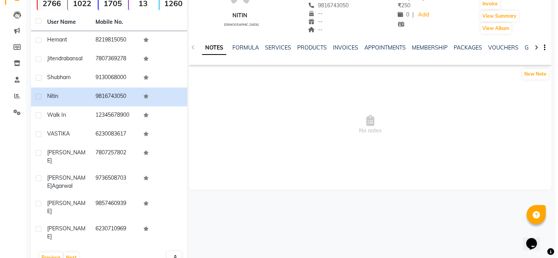
scroll to position [74, 0]
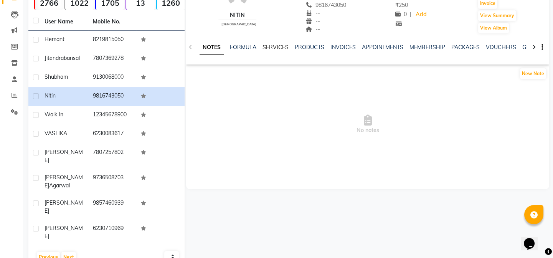
click at [282, 48] on link "SERVICES" at bounding box center [275, 47] width 26 height 7
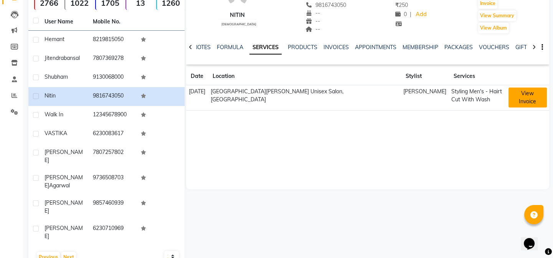
click at [518, 92] on button "View Invoice" at bounding box center [527, 97] width 38 height 20
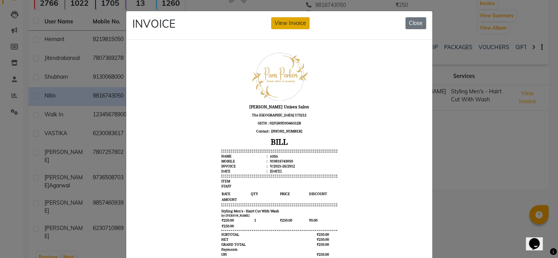
click at [299, 25] on button "View Invoice" at bounding box center [290, 23] width 38 height 12
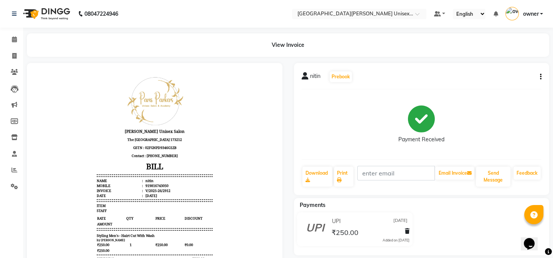
click at [540, 77] on icon "button" at bounding box center [541, 77] width 2 height 0
click at [502, 77] on div "Edit Item Staff" at bounding box center [501, 77] width 53 height 10
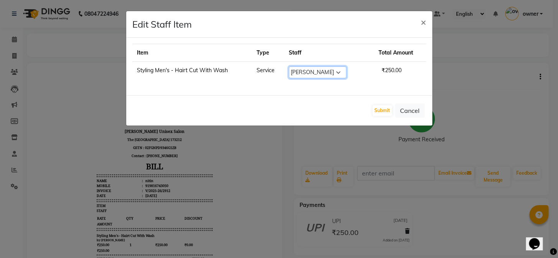
drag, startPoint x: 316, startPoint y: 68, endPoint x: 315, endPoint y: 73, distance: 5.0
click at [316, 68] on select "Select anjali [PERSON_NAME] [PERSON_NAME] styler [PERSON_NAME] [PERSON_NAME] [P…" at bounding box center [318, 72] width 58 height 12
select select "80028"
click at [293, 66] on select "Select anjali [PERSON_NAME] [PERSON_NAME] styler [PERSON_NAME] [PERSON_NAME] [P…" at bounding box center [318, 72] width 58 height 12
click at [383, 110] on button "Submit" at bounding box center [382, 110] width 20 height 11
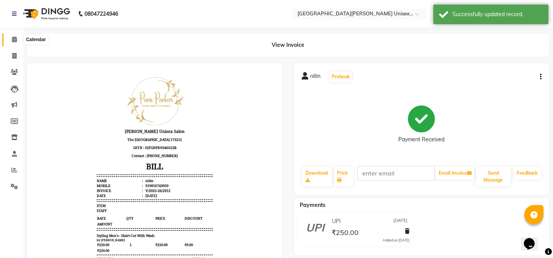
click at [15, 38] on icon at bounding box center [14, 39] width 5 height 6
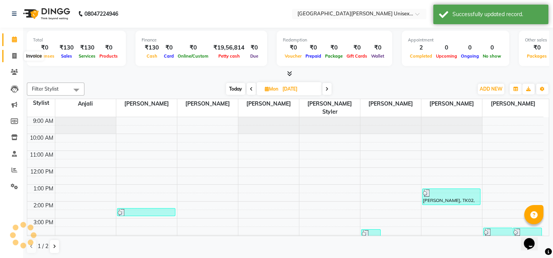
click at [15, 53] on icon at bounding box center [14, 56] width 4 height 6
select select "service"
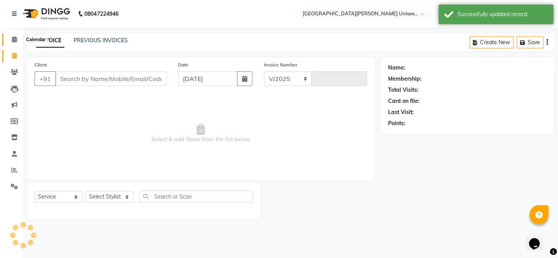
select select "7055"
type input "2931"
click at [13, 34] on link "Calendar" at bounding box center [11, 39] width 18 height 13
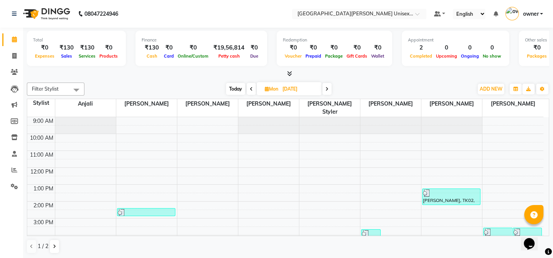
drag, startPoint x: 15, startPoint y: 34, endPoint x: 25, endPoint y: 73, distance: 39.9
click at [31, 257] on div "Total ₹0 Expenses ₹130 Sales ₹130 Services ₹0 Products Finance ₹130 Cash ₹0 Car…" at bounding box center [288, 143] width 530 height 231
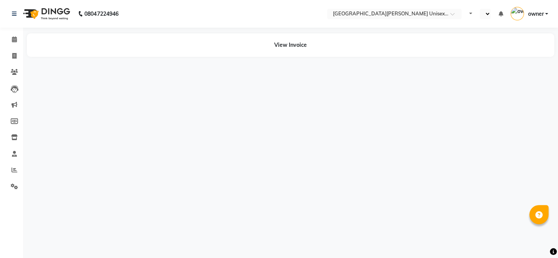
select select "en"
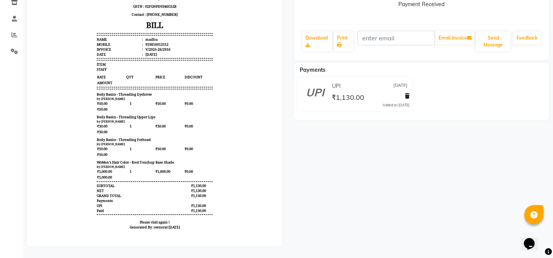
scroll to position [69, 0]
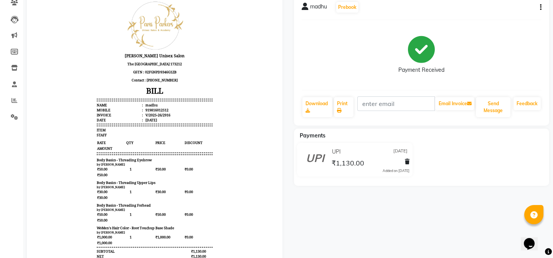
click at [541, 7] on icon "button" at bounding box center [541, 7] width 2 height 0
click at [505, 9] on div "Edit Item Staff" at bounding box center [501, 7] width 53 height 10
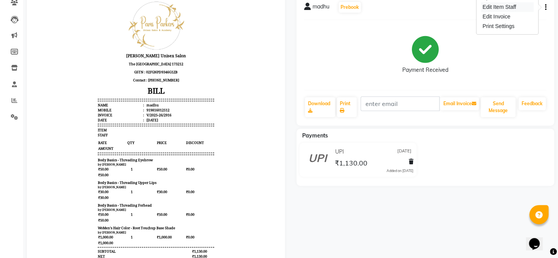
select select
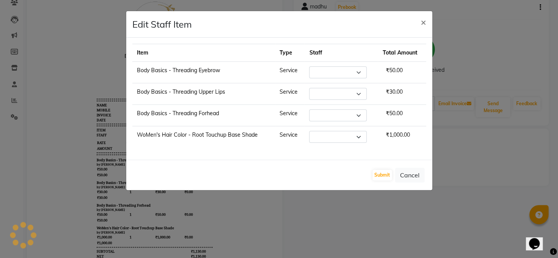
select select "58739"
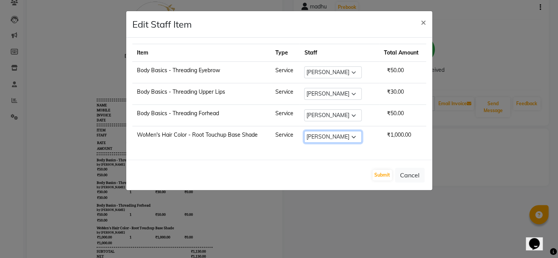
click at [337, 136] on select "Select anjali [PERSON_NAME] [PERSON_NAME] styler [PERSON_NAME] [PERSON_NAME] [P…" at bounding box center [333, 137] width 58 height 12
select select "61129"
click at [308, 131] on select "Select anjali [PERSON_NAME] [PERSON_NAME] styler [PERSON_NAME] [PERSON_NAME] [P…" at bounding box center [333, 137] width 58 height 12
click at [382, 172] on button "Submit" at bounding box center [382, 174] width 20 height 11
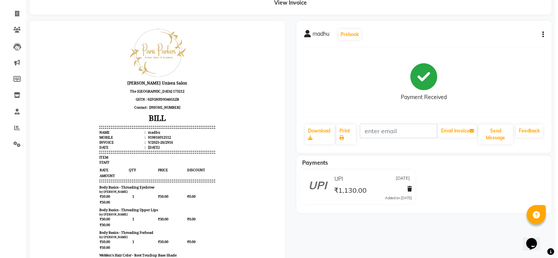
scroll to position [0, 0]
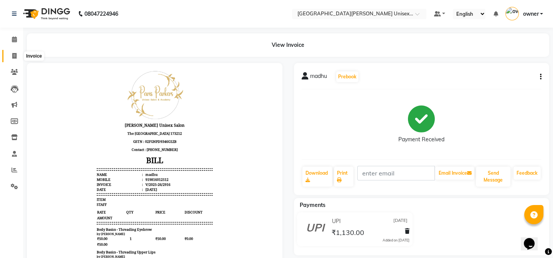
click at [16, 53] on icon at bounding box center [14, 56] width 4 height 6
select select "service"
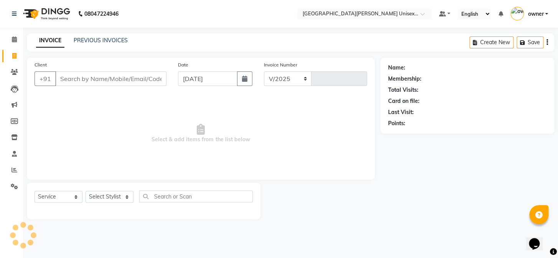
select select "7055"
type input "2931"
click at [116, 40] on link "PREVIOUS INVOICES" at bounding box center [101, 40] width 54 height 7
